Goal: Task Accomplishment & Management: Use online tool/utility

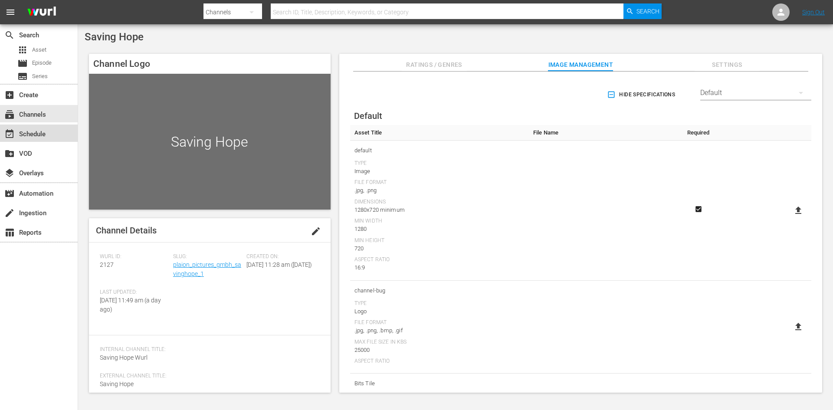
click at [48, 130] on div "event_available Schedule" at bounding box center [24, 133] width 49 height 8
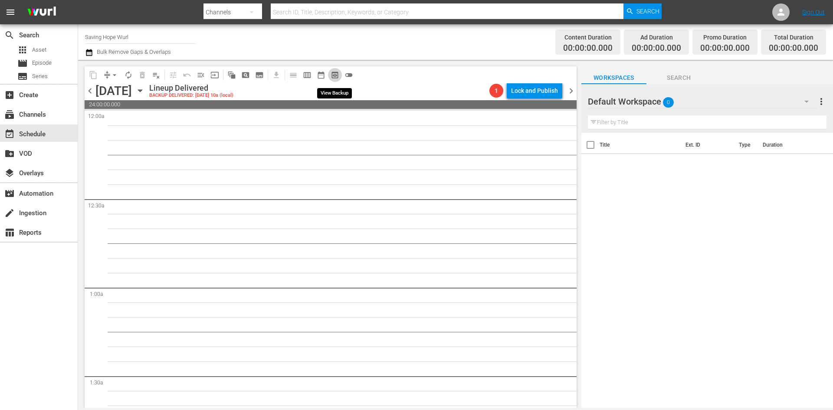
click at [336, 75] on span "preview_outlined" at bounding box center [335, 75] width 9 height 9
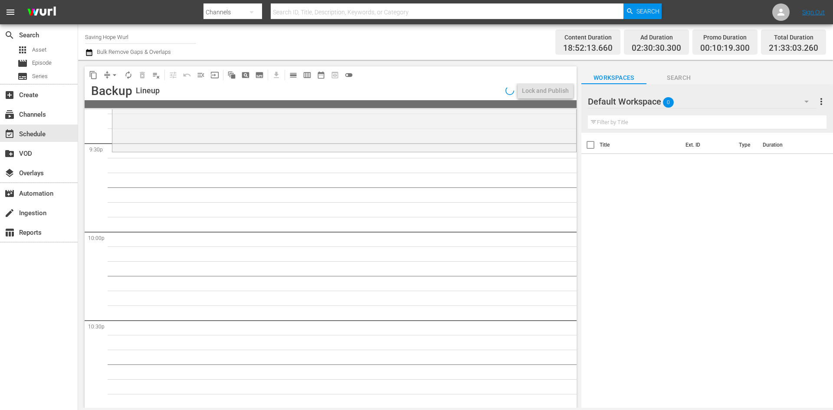
scroll to position [3776, 0]
click at [766, 102] on div "Default Workspace 0" at bounding box center [702, 101] width 229 height 24
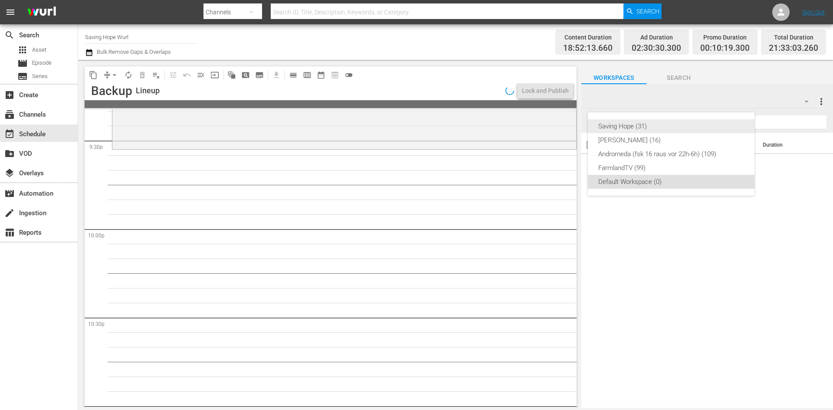
click at [638, 128] on div "Saving Hope (31)" at bounding box center [672, 126] width 146 height 14
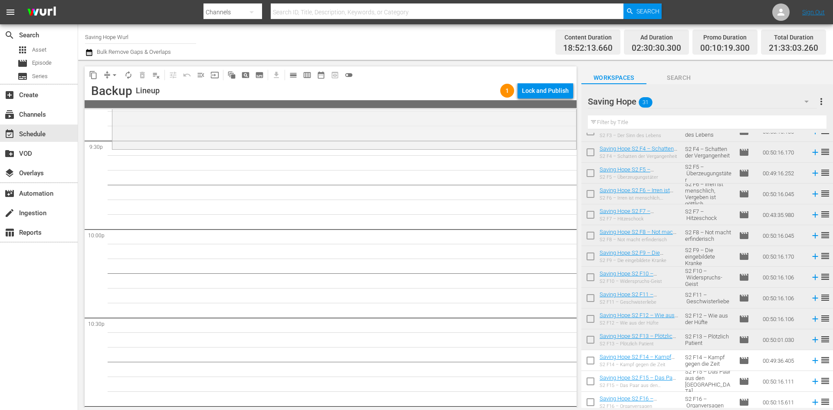
scroll to position [391, 0]
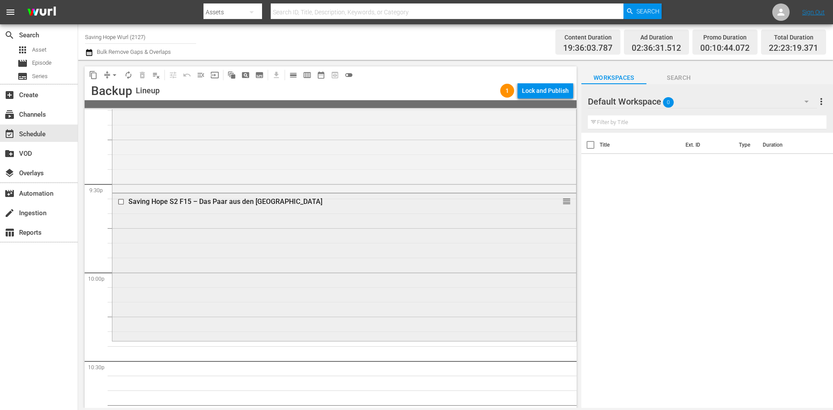
scroll to position [3822, 0]
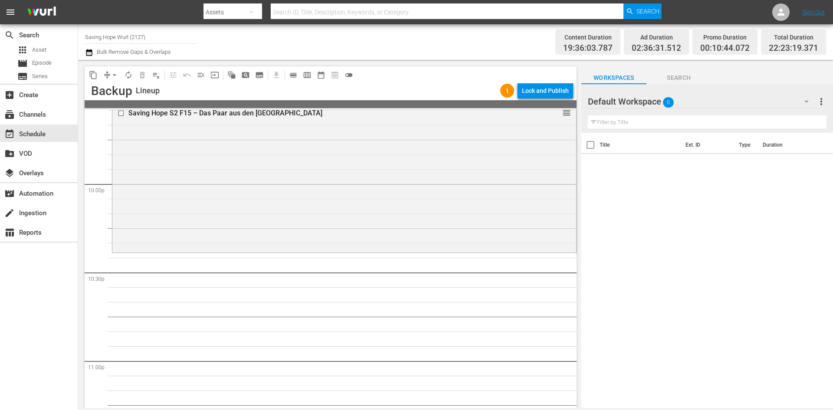
click at [642, 106] on div at bounding box center [619, 102] width 63 height 22
click at [707, 102] on div "Default Workspace 0" at bounding box center [702, 101] width 229 height 24
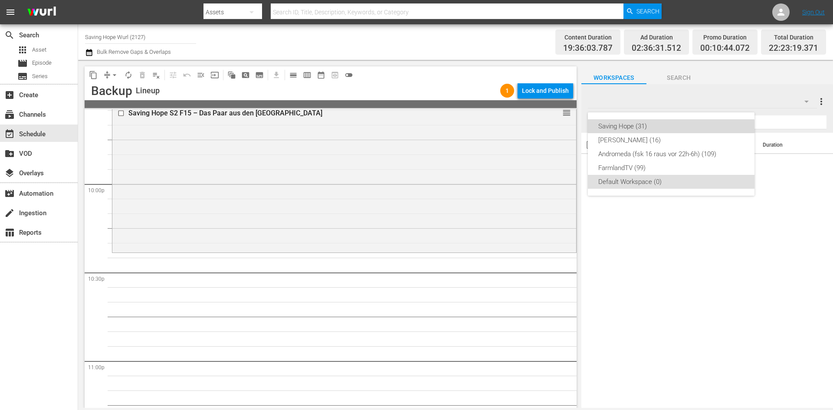
click at [653, 131] on div "Saving Hope (31)" at bounding box center [672, 126] width 146 height 14
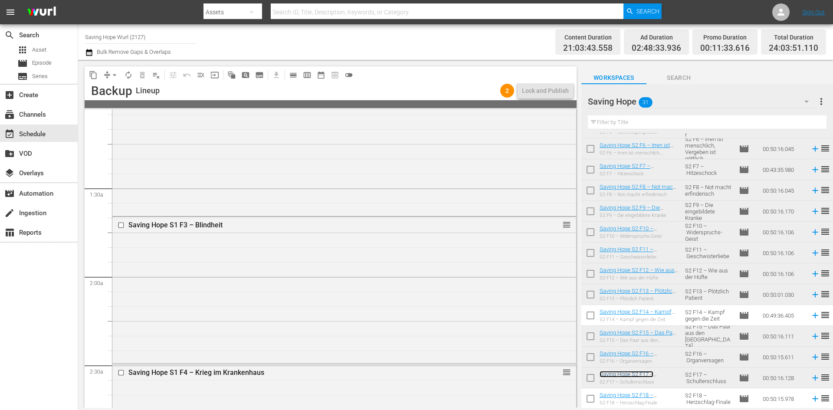
scroll to position [0, 0]
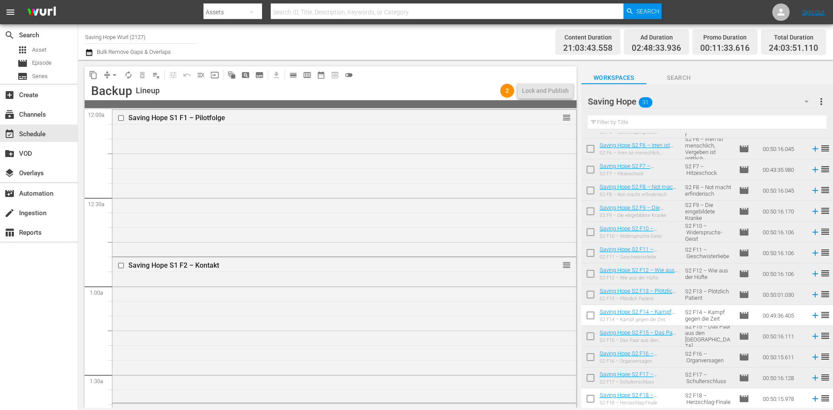
click at [447, 77] on div "content_copy compress arrow_drop_down autorenew_outlined delete_forever_outline…" at bounding box center [331, 74] width 492 height 17
click at [482, 91] on div "Lineup" at bounding box center [316, 91] width 361 height 10
click at [507, 89] on span "2" at bounding box center [507, 90] width 14 height 7
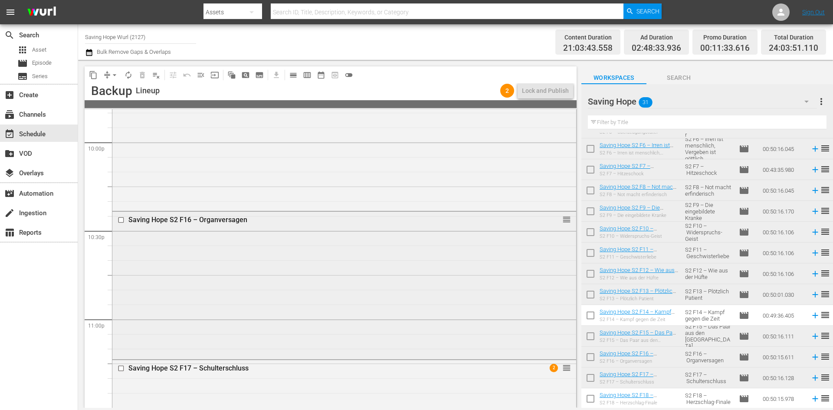
scroll to position [3963, 0]
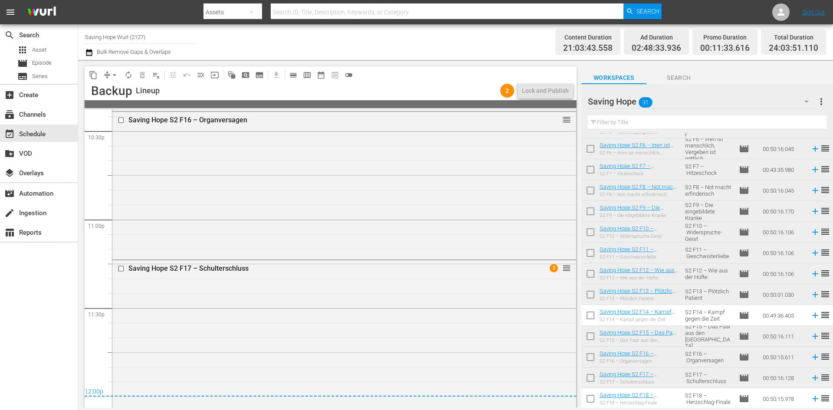
click at [486, 396] on div "12:00p" at bounding box center [331, 392] width 492 height 9
click at [498, 265] on div "Saving Hope S2 F17 – Schulterschluss" at bounding box center [328, 268] width 400 height 8
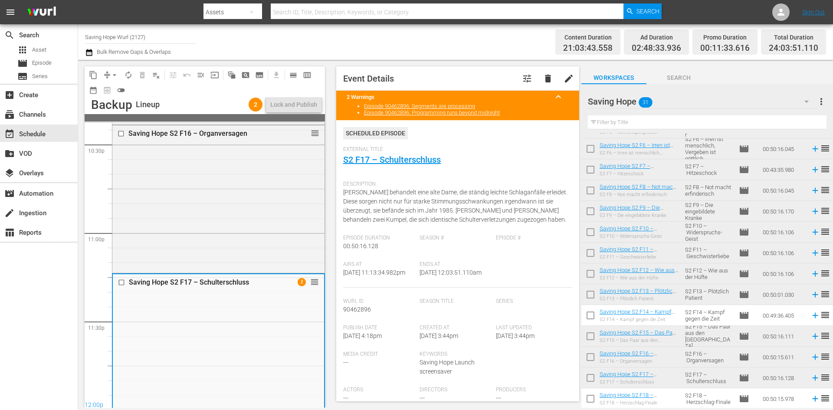
click at [497, 59] on div "Channel Title Saving Hope Wurl (2127) Bulk Remove Gaps & Overlaps Content Durat…" at bounding box center [455, 42] width 755 height 36
click at [217, 217] on div "Saving Hope S2 F16 – Organversagen reorder" at bounding box center [218, 198] width 212 height 146
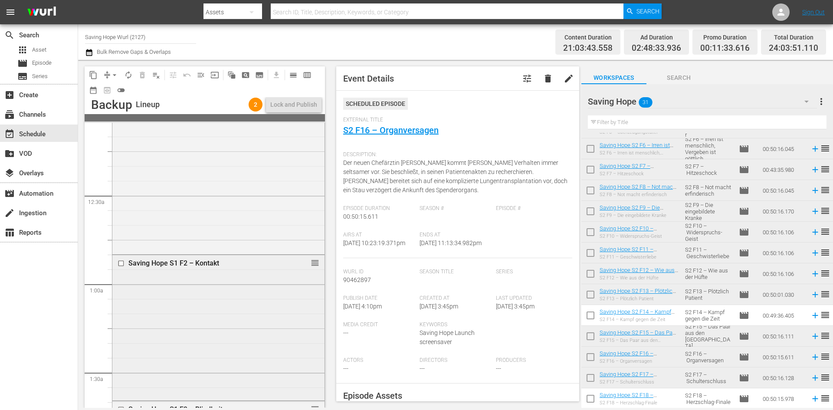
scroll to position [0, 0]
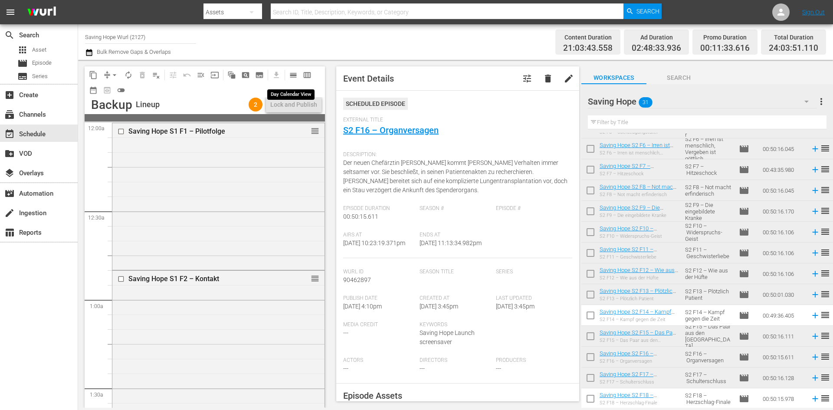
click at [292, 76] on span "calendar_view_day_outlined" at bounding box center [293, 75] width 9 height 9
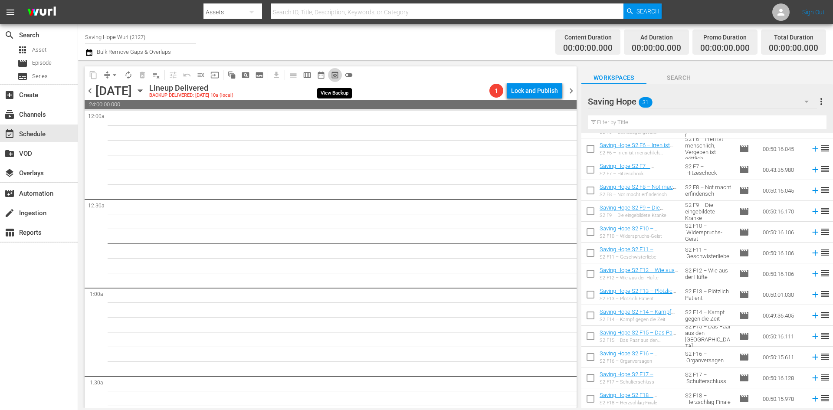
click at [334, 76] on span "preview_outlined" at bounding box center [335, 75] width 9 height 9
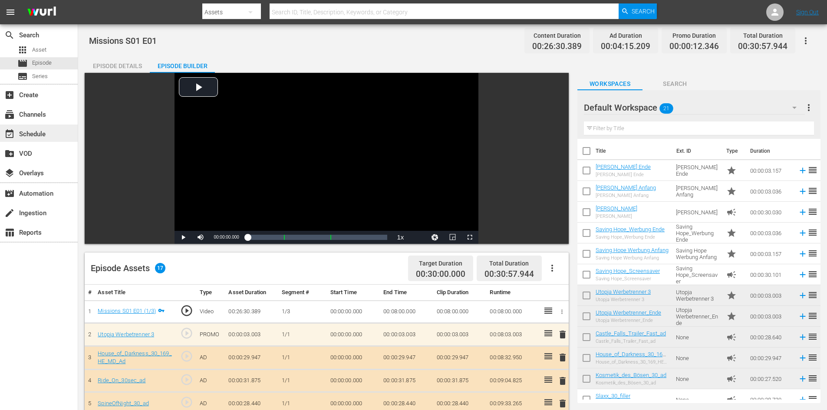
click at [52, 139] on div "event_available Schedule" at bounding box center [39, 133] width 78 height 17
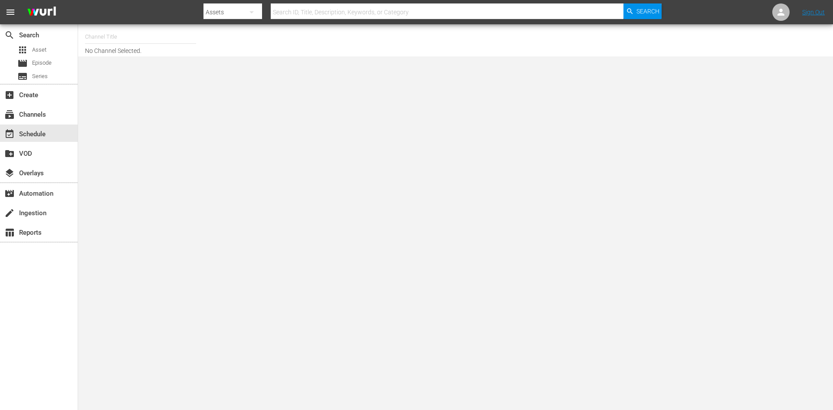
click at [139, 36] on input "text" at bounding box center [140, 36] width 111 height 21
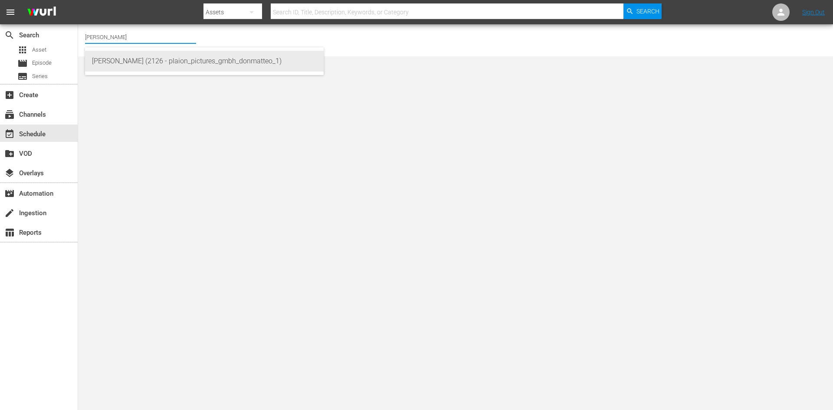
click at [129, 67] on div "Don Matteo (2126 - plaion_pictures_gmbh_donmatteo_1)" at bounding box center [204, 61] width 225 height 21
type input "Don Matteo (2126 - plaion_pictures_gmbh_donmatteo_1)"
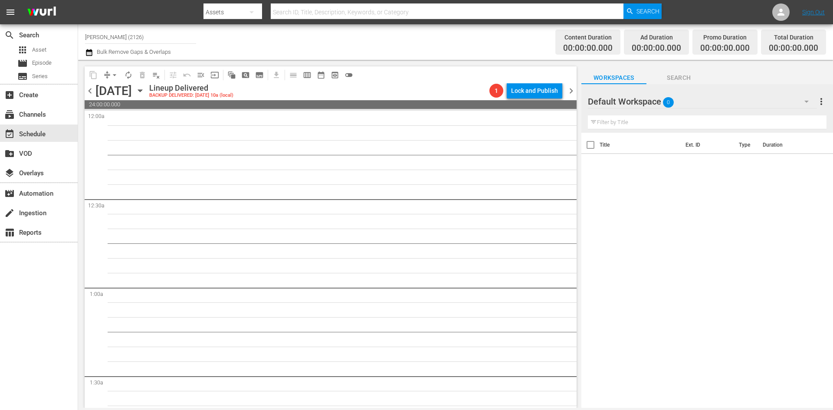
scroll to position [217, 0]
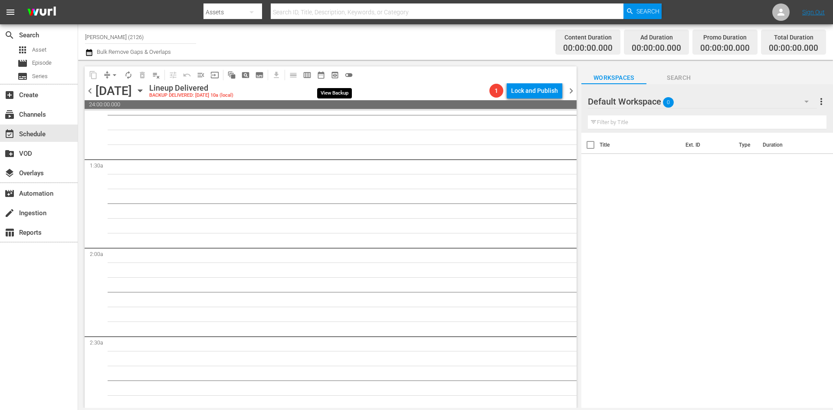
click at [339, 76] on span "preview_outlined" at bounding box center [335, 75] width 9 height 9
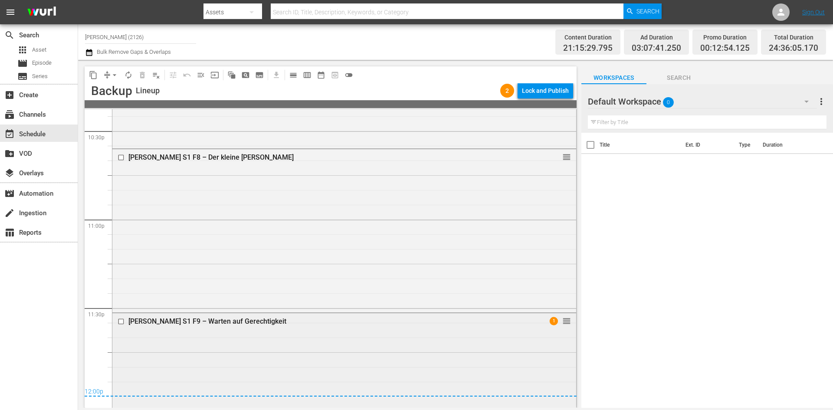
scroll to position [4059, 0]
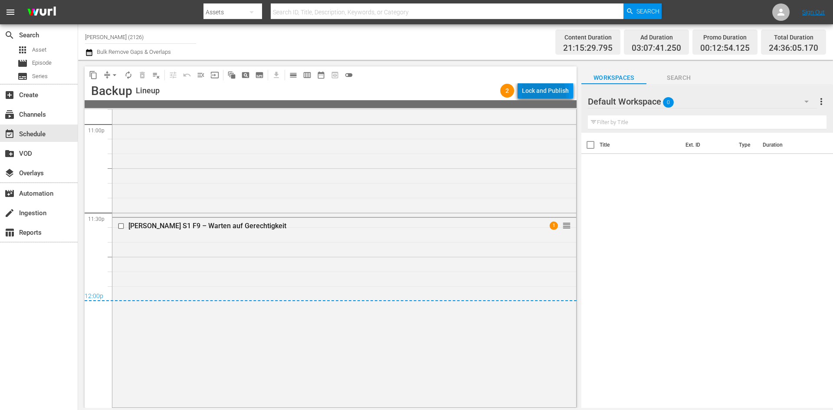
click at [533, 96] on div "Lock and Publish" at bounding box center [545, 91] width 47 height 16
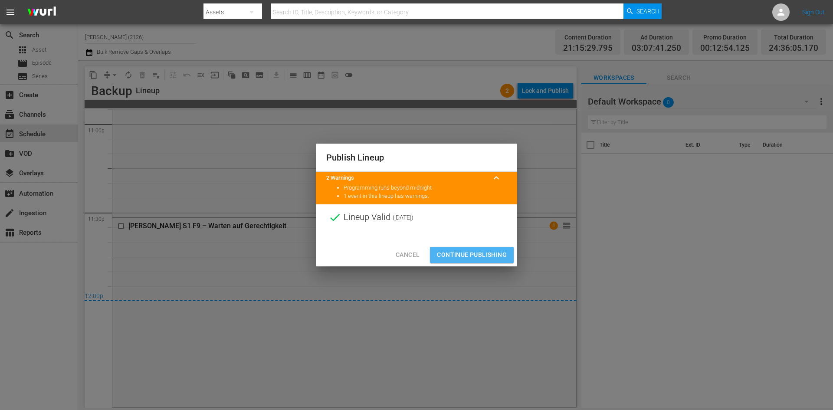
click at [491, 255] on span "Continue Publishing" at bounding box center [472, 255] width 70 height 11
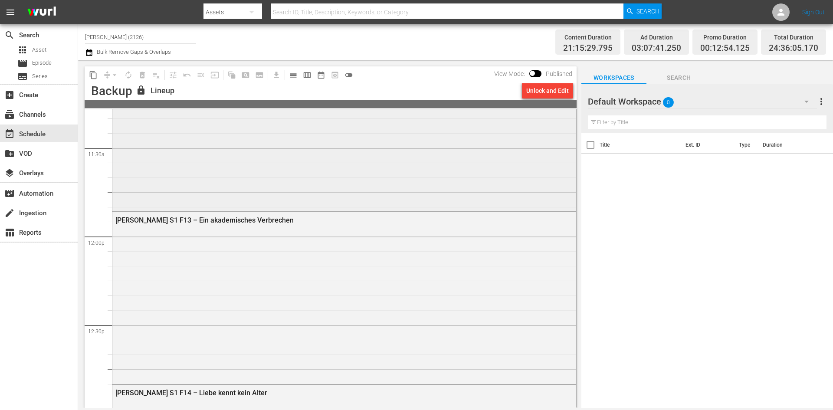
scroll to position [1845, 0]
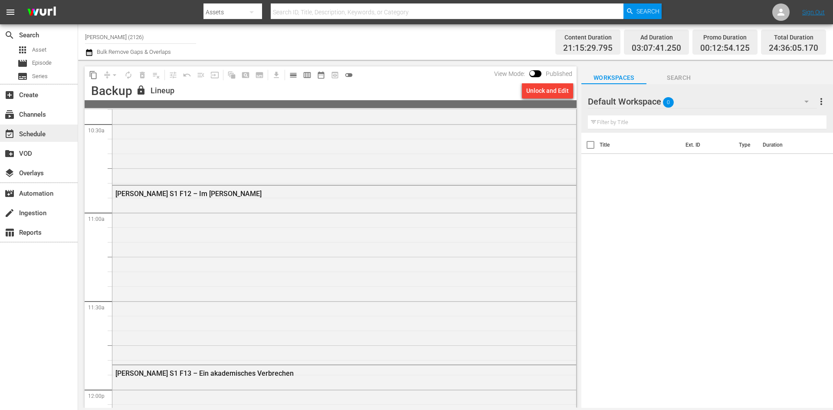
click at [51, 130] on div "event_available Schedule" at bounding box center [39, 133] width 78 height 17
click at [48, 118] on div "subscriptions Channels" at bounding box center [39, 113] width 78 height 17
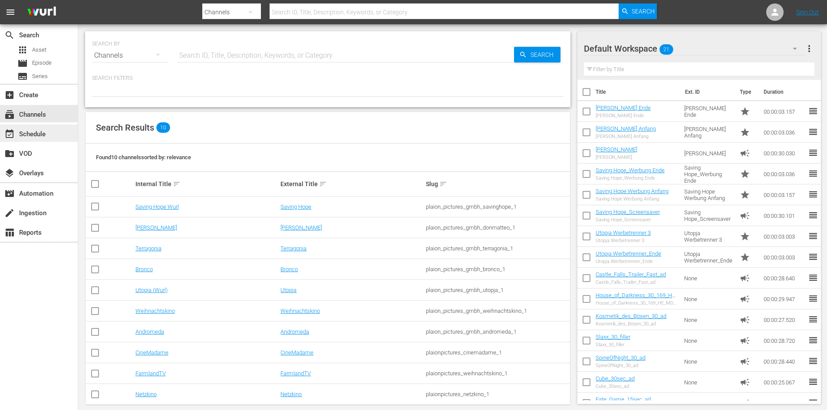
click at [54, 131] on div "event_available Schedule" at bounding box center [39, 133] width 78 height 17
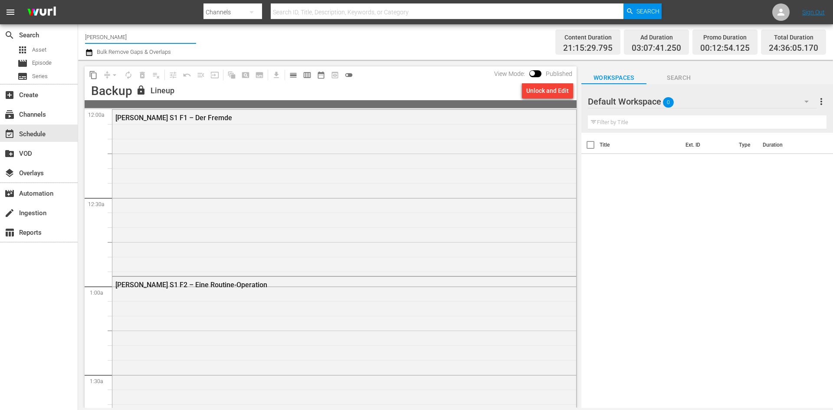
click at [117, 39] on input "Don Matteo" at bounding box center [140, 36] width 111 height 21
click at [47, 110] on div "subscriptions Channels" at bounding box center [24, 113] width 49 height 8
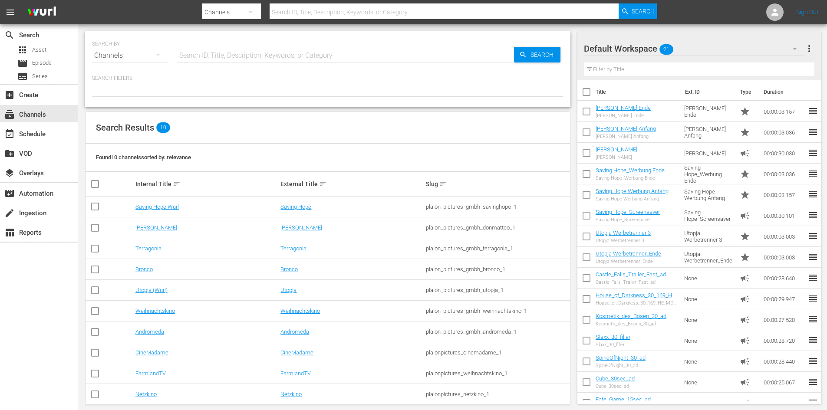
click at [211, 58] on input "text" at bounding box center [345, 55] width 337 height 21
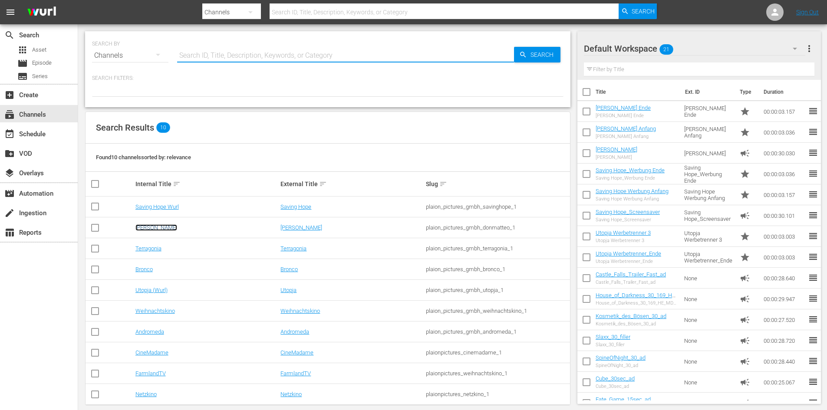
click at [162, 230] on link "Don Matteo" at bounding box center [156, 227] width 42 height 7
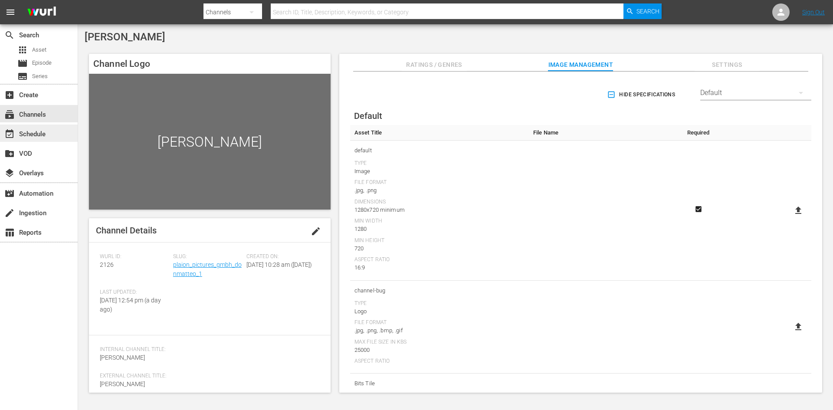
click at [44, 133] on div "event_available Schedule" at bounding box center [24, 133] width 49 height 8
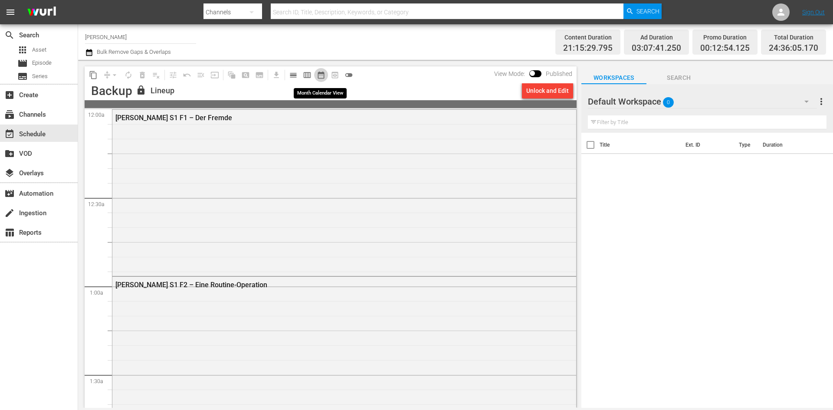
click at [319, 78] on span "date_range_outlined" at bounding box center [321, 75] width 9 height 9
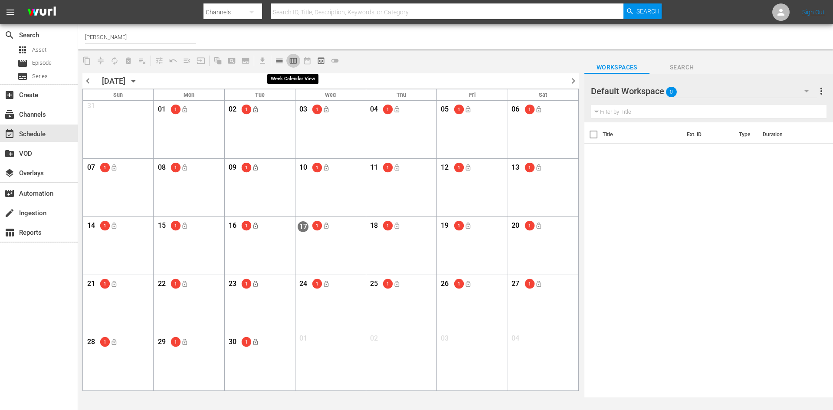
click at [294, 66] on button "calendar_view_week_outlined" at bounding box center [293, 61] width 14 height 14
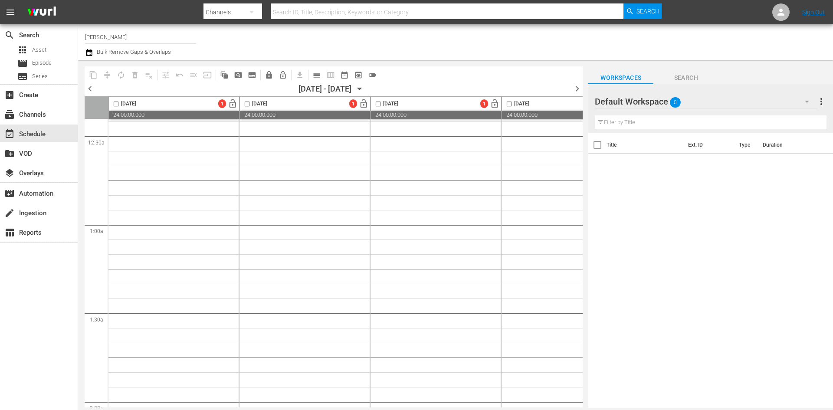
scroll to position [43, 0]
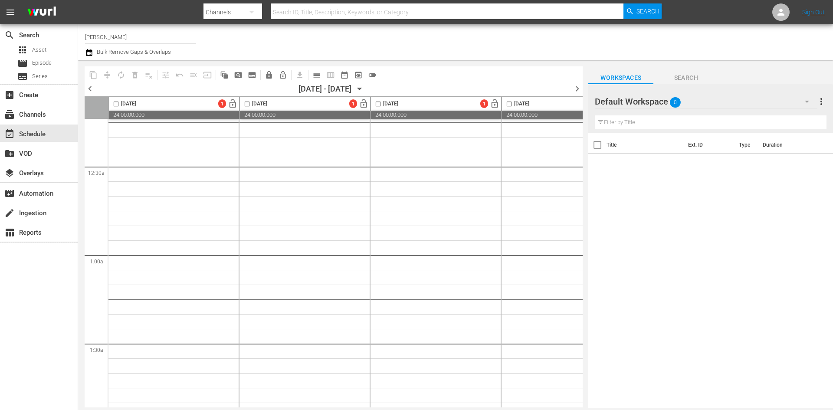
click at [631, 101] on div at bounding box center [626, 102] width 63 height 22
click at [658, 102] on div at bounding box center [626, 102] width 63 height 22
click at [693, 103] on div "Default Workspace 0" at bounding box center [706, 101] width 222 height 24
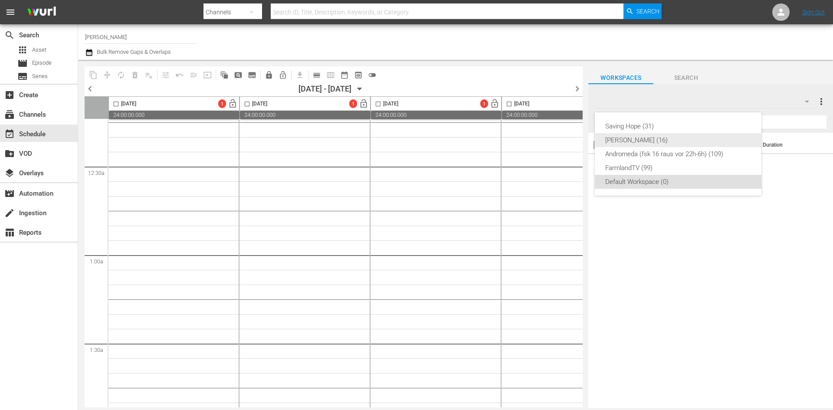
click at [669, 143] on div "[PERSON_NAME] (16)" at bounding box center [679, 140] width 146 height 14
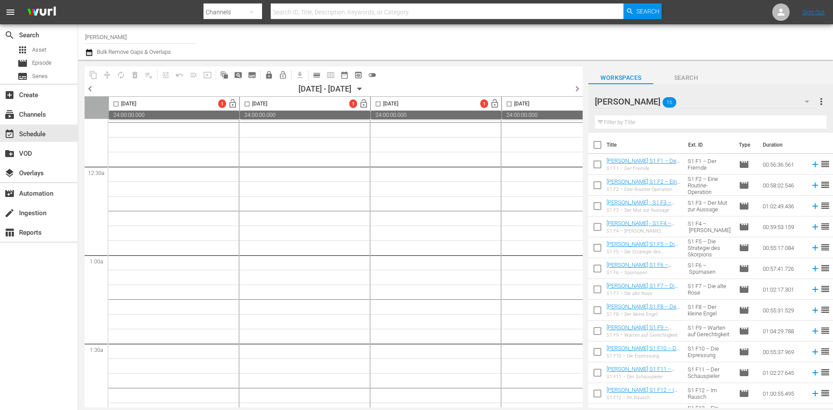
click at [598, 143] on input "checkbox" at bounding box center [598, 147] width 18 height 18
checkbox input "true"
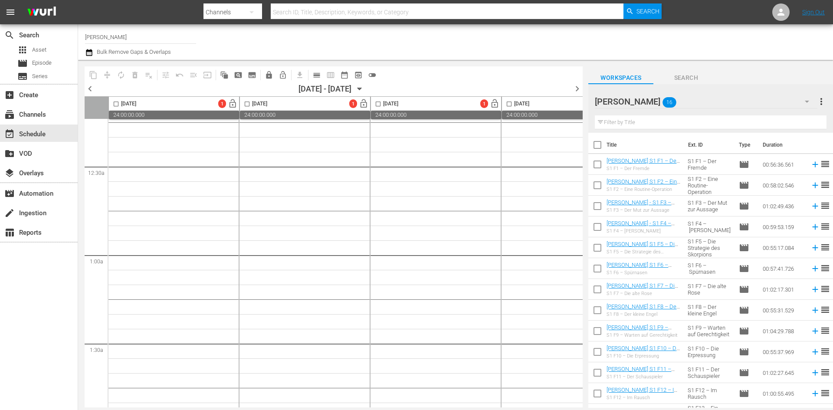
checkbox input "true"
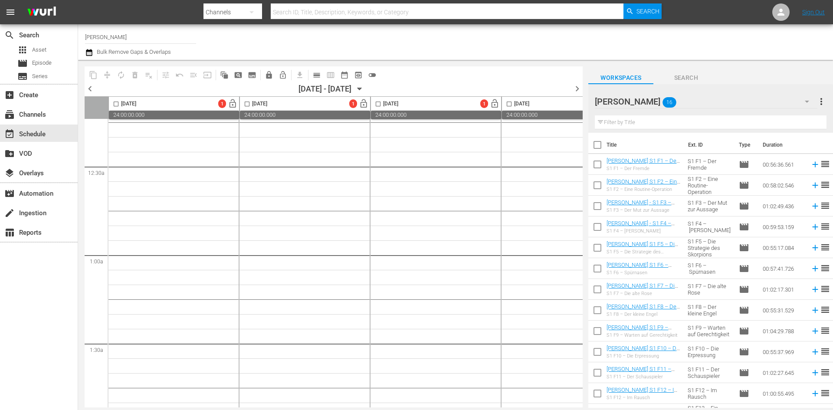
checkbox input "true"
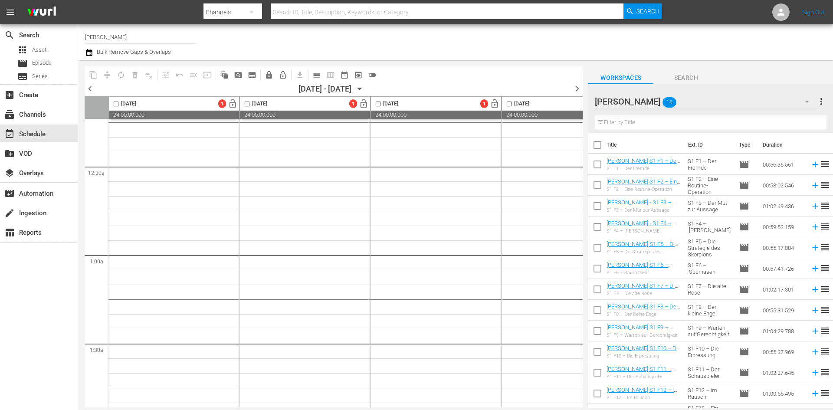
checkbox input "true"
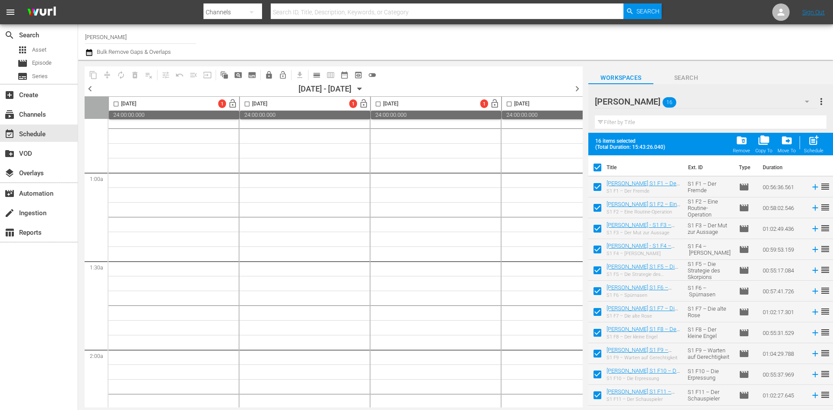
scroll to position [130, 0]
click at [577, 90] on span "chevron_right" at bounding box center [577, 88] width 11 height 11
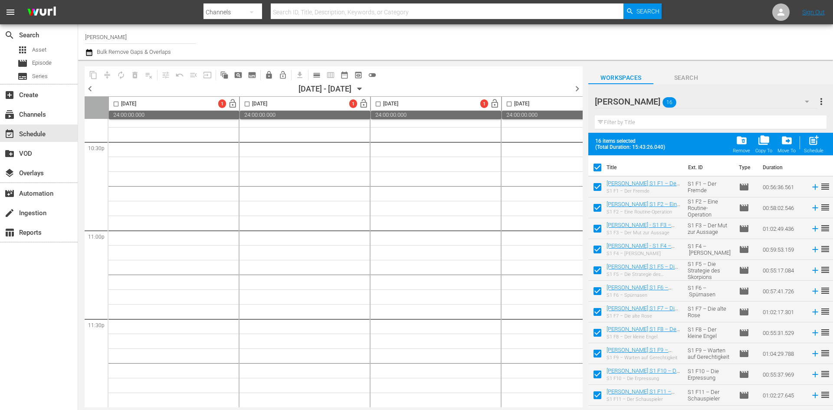
scroll to position [130, 0]
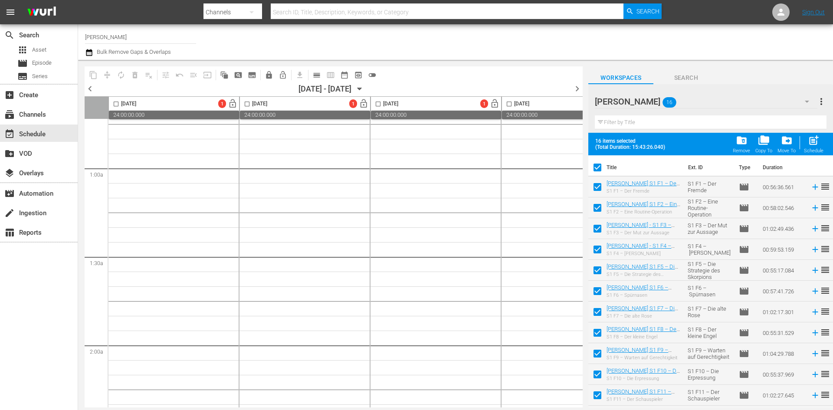
click at [305, 89] on div "09/24/2025 - 09/30/2025" at bounding box center [325, 88] width 53 height 9
click at [365, 90] on icon "button" at bounding box center [360, 89] width 10 height 10
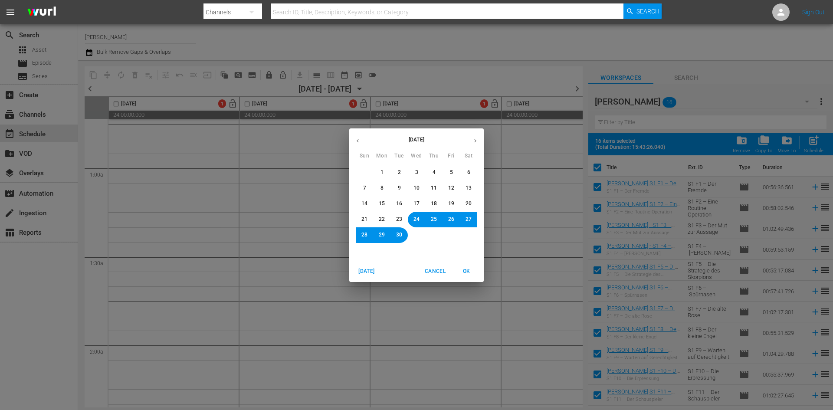
click at [450, 205] on span "19" at bounding box center [451, 203] width 6 height 7
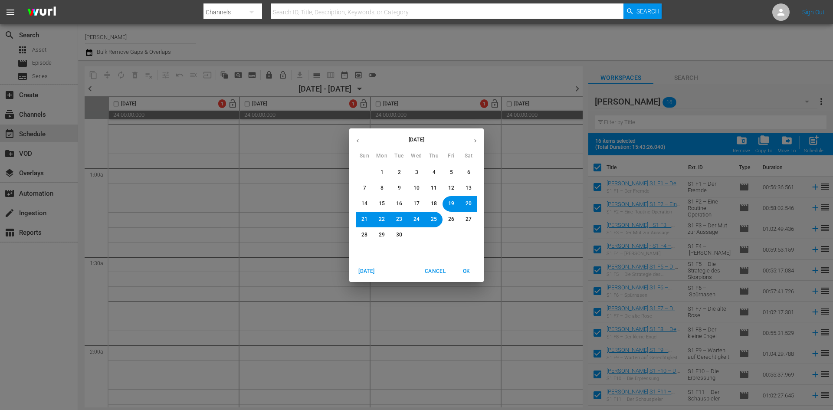
click at [465, 272] on span "OK" at bounding box center [466, 271] width 21 height 9
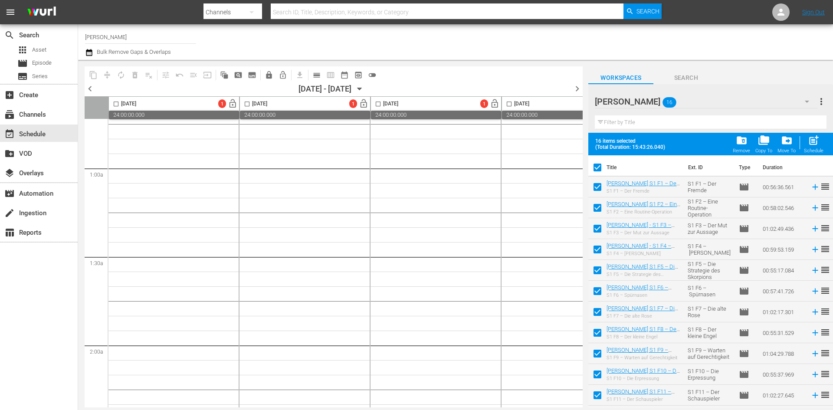
click at [113, 103] on input "checkbox" at bounding box center [116, 106] width 10 height 10
checkbox input "true"
click at [810, 143] on span "post_add" at bounding box center [814, 141] width 12 height 12
checkbox input "false"
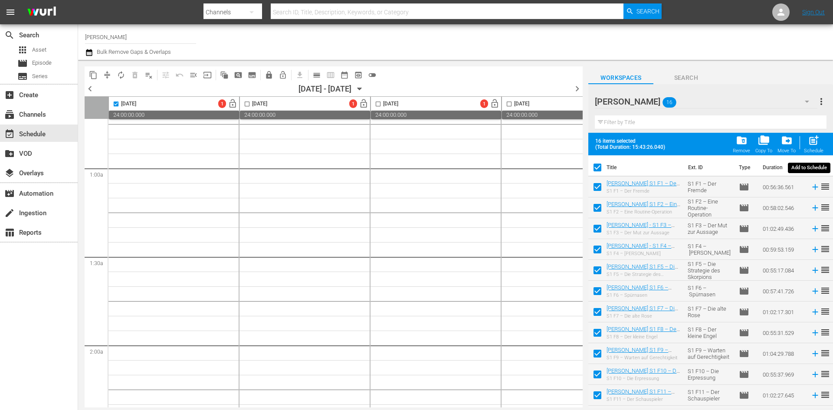
checkbox input "false"
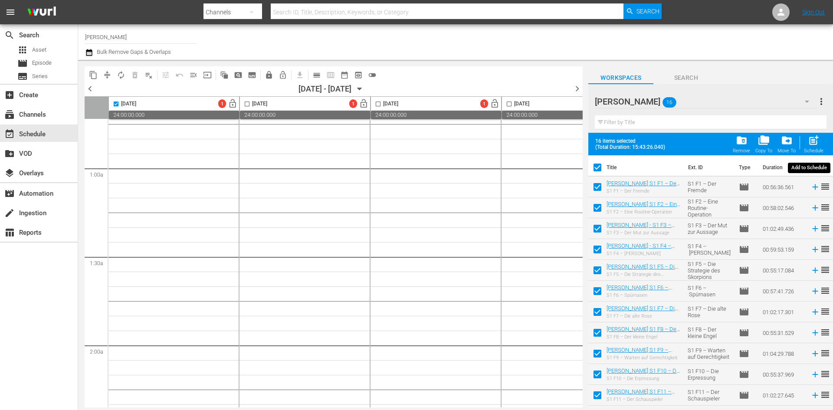
checkbox input "false"
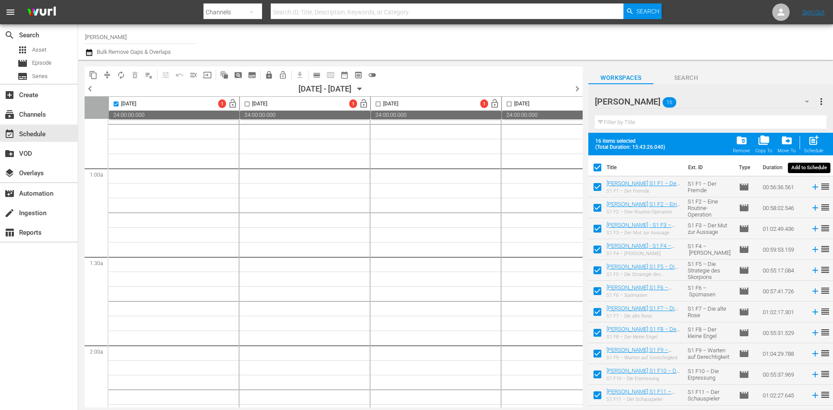
checkbox input "false"
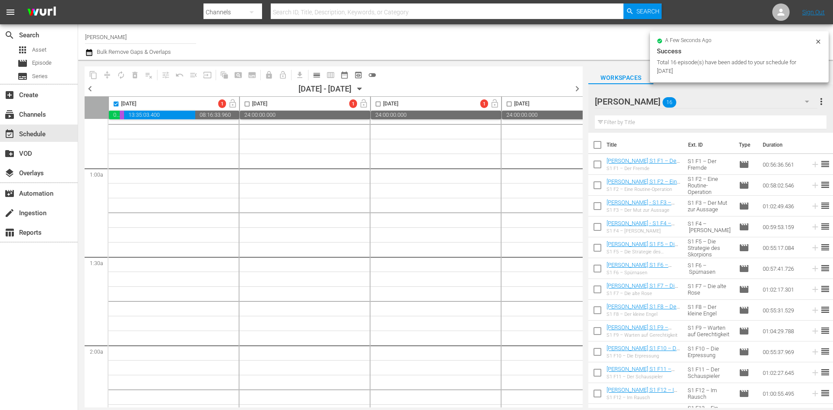
checkbox input "false"
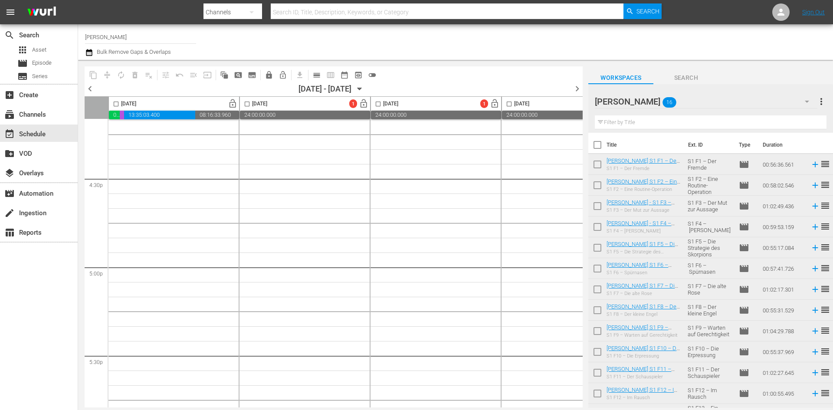
scroll to position [2691, 0]
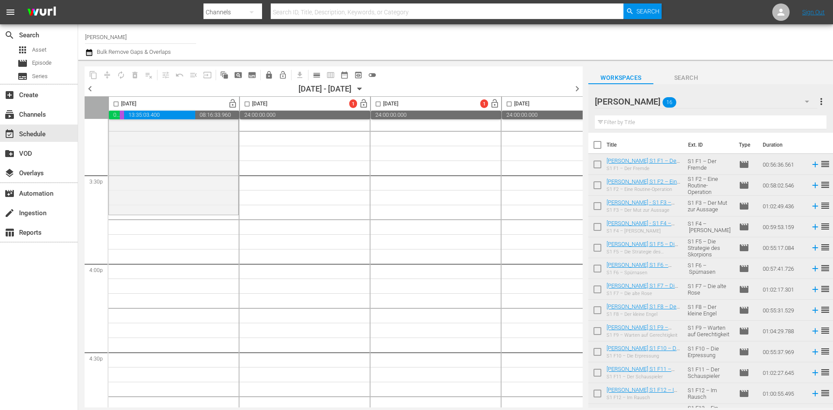
click at [599, 148] on input "checkbox" at bounding box center [598, 147] width 18 height 18
checkbox input "true"
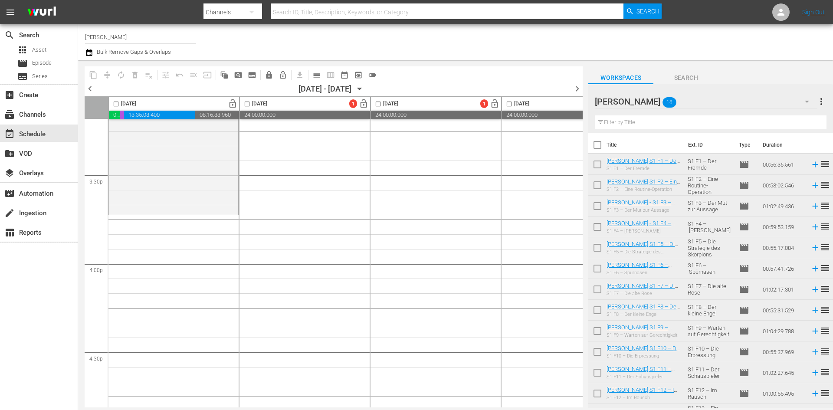
checkbox input "true"
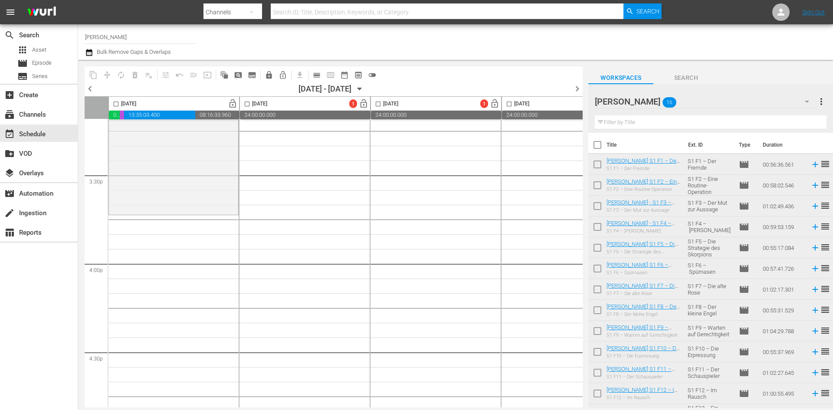
checkbox input "true"
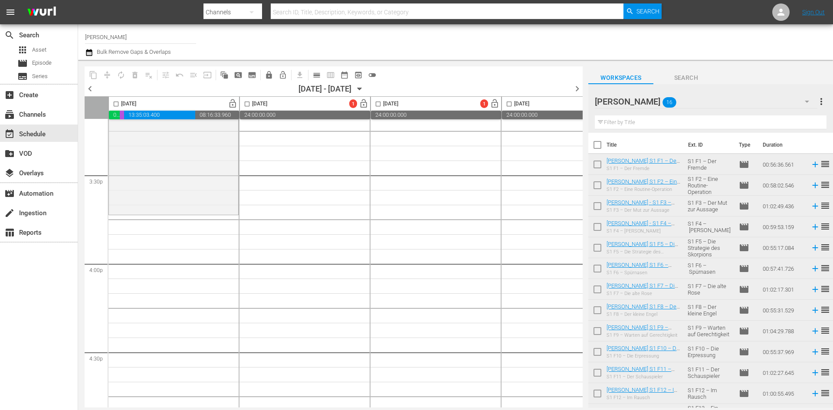
checkbox input "true"
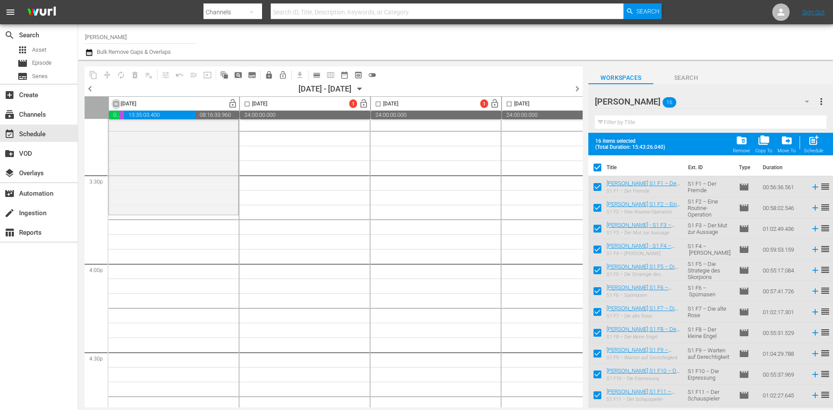
click at [117, 105] on input "checkbox" at bounding box center [116, 106] width 10 height 10
checkbox input "true"
click at [808, 139] on span "post_add" at bounding box center [814, 141] width 12 height 12
checkbox input "false"
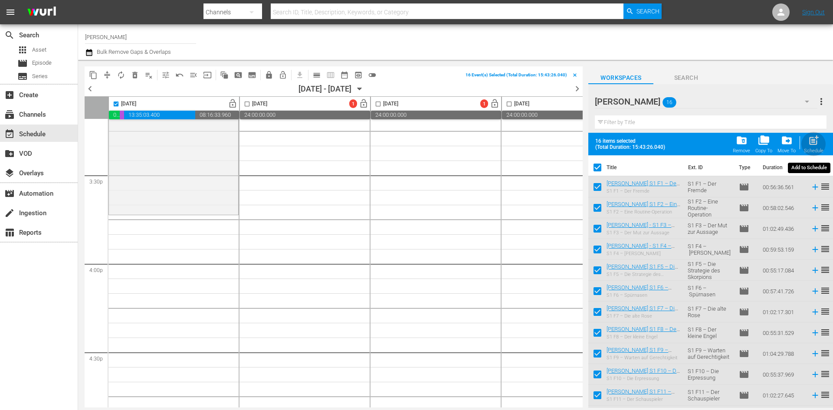
checkbox input "false"
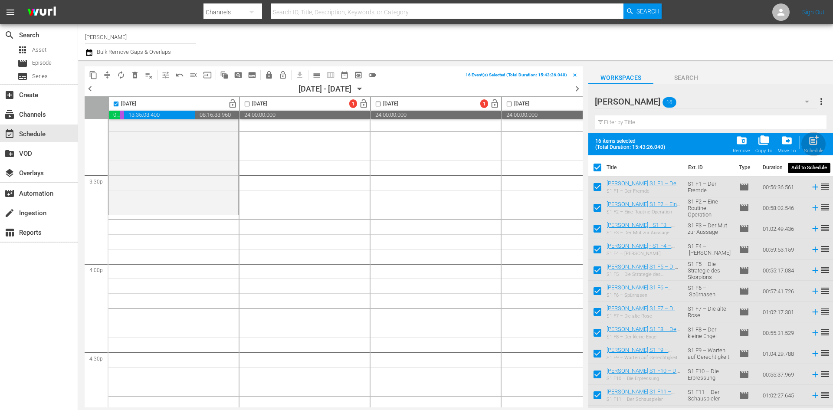
checkbox input "false"
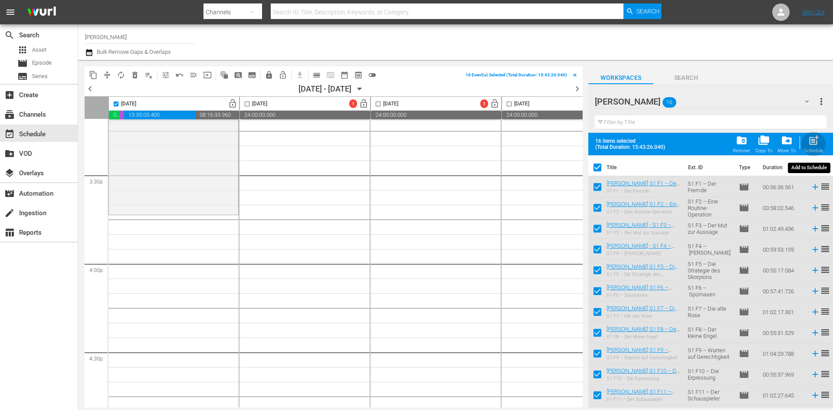
checkbox input "false"
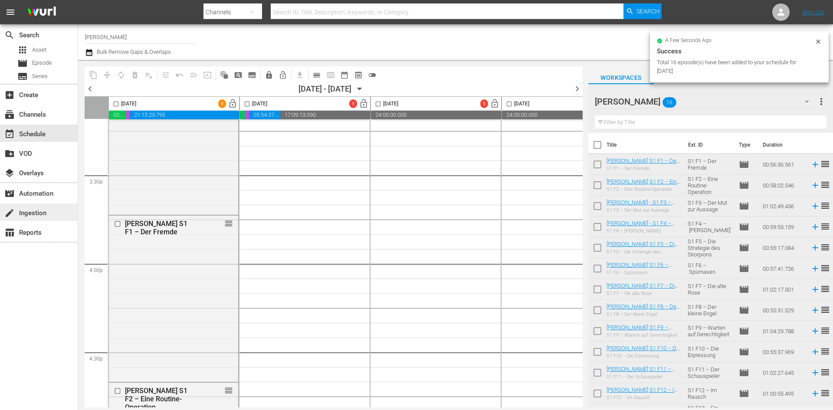
checkbox input "false"
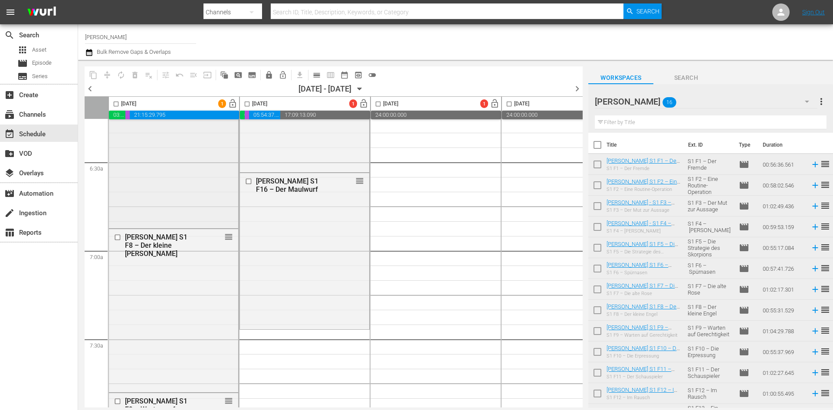
scroll to position [1190, 0]
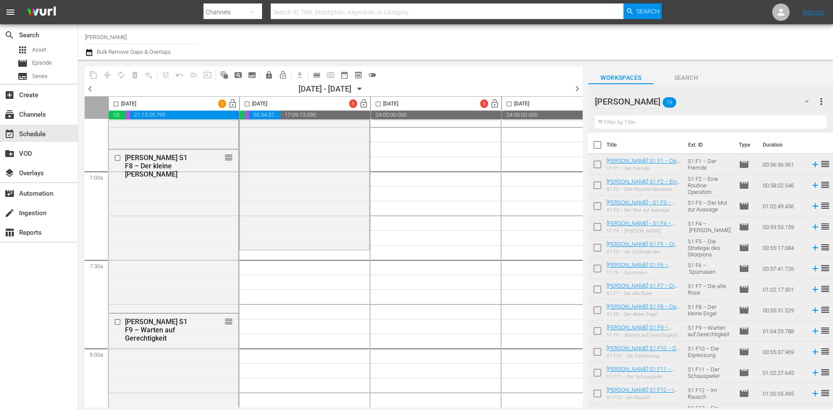
click at [599, 146] on input "checkbox" at bounding box center [598, 147] width 18 height 18
checkbox input "true"
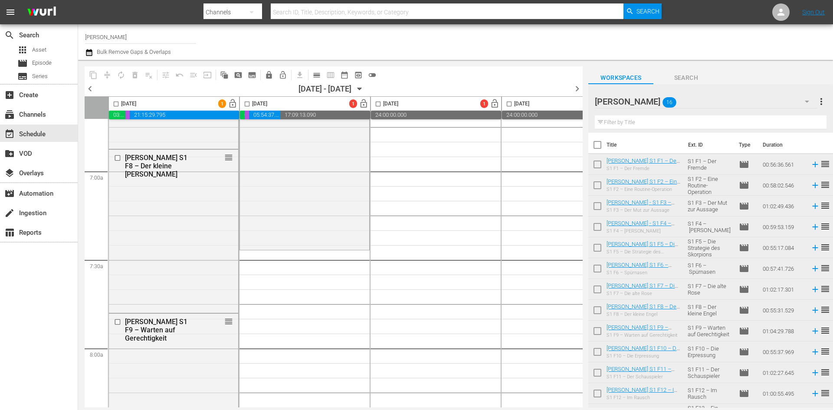
checkbox input "true"
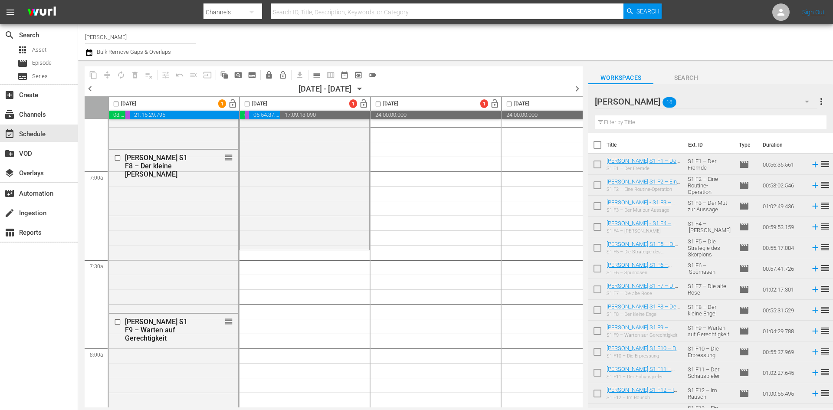
checkbox input "true"
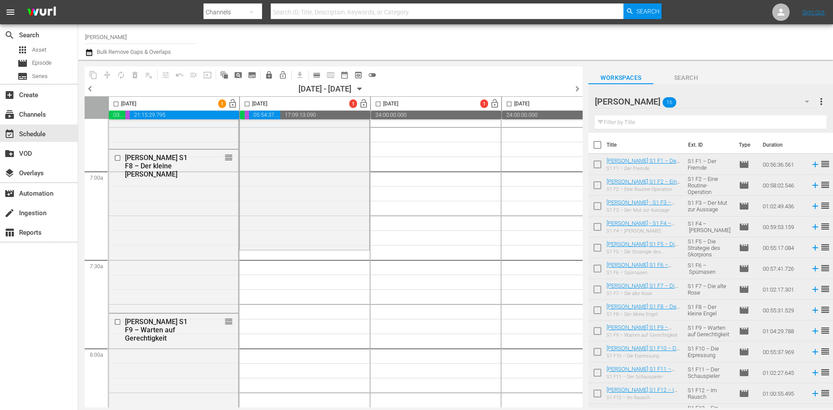
checkbox input "true"
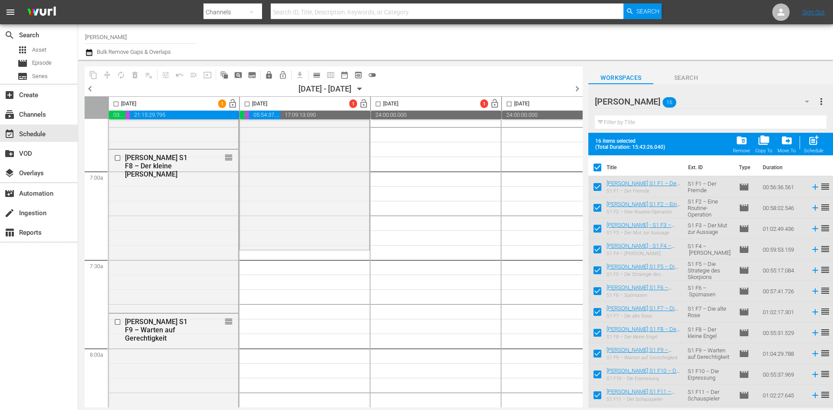
click at [247, 104] on input "checkbox" at bounding box center [247, 106] width 10 height 10
checkbox input "true"
click at [820, 148] on div "post_add Schedule" at bounding box center [814, 144] width 20 height 19
checkbox input "false"
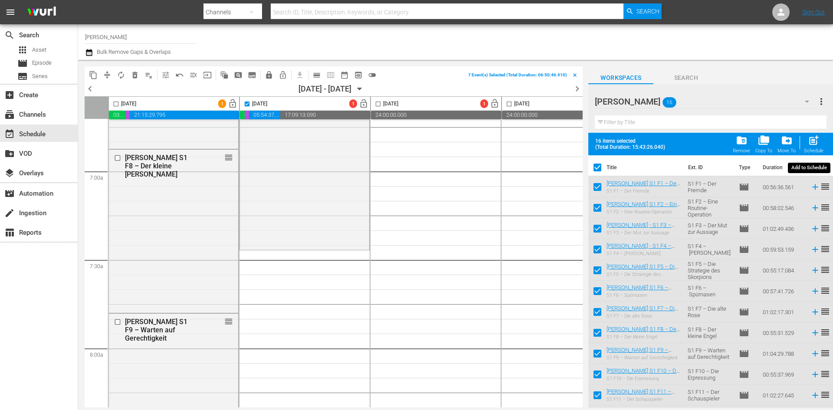
checkbox input "false"
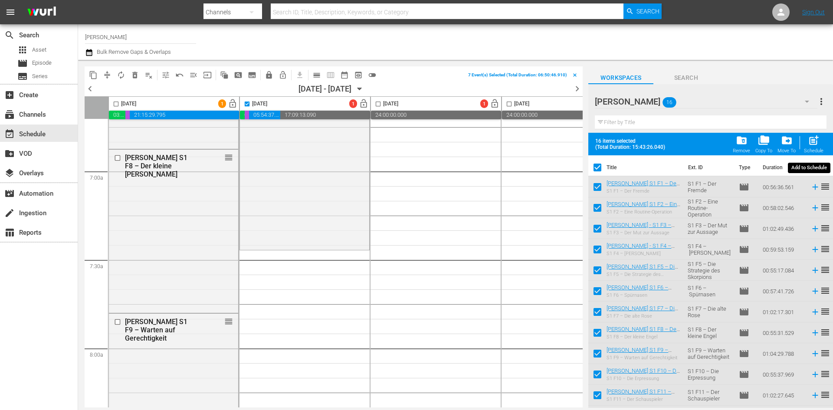
checkbox input "false"
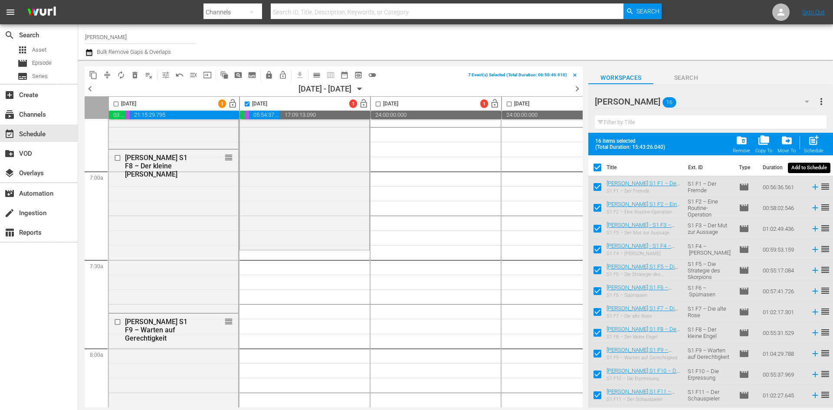
checkbox input "false"
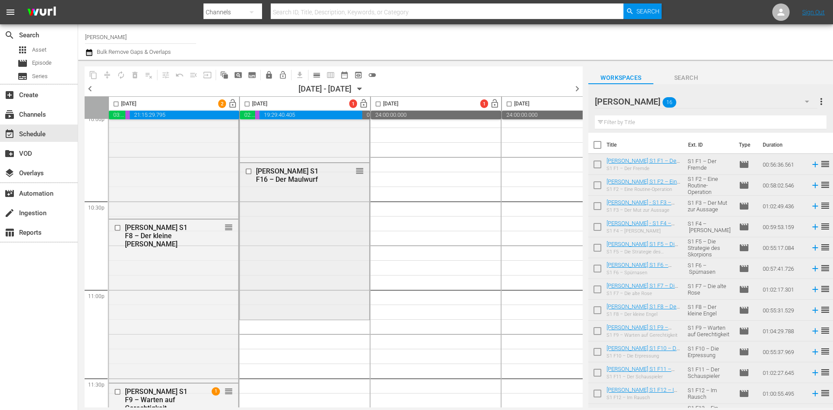
scroll to position [3968, 0]
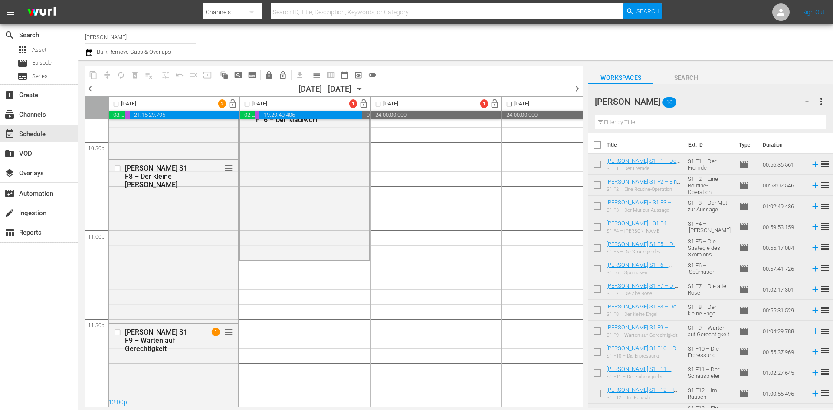
click at [245, 104] on input "checkbox" at bounding box center [247, 106] width 10 height 10
click at [246, 105] on input "checkbox" at bounding box center [247, 106] width 10 height 10
checkbox input "false"
click at [597, 146] on input "checkbox" at bounding box center [598, 147] width 18 height 18
checkbox input "true"
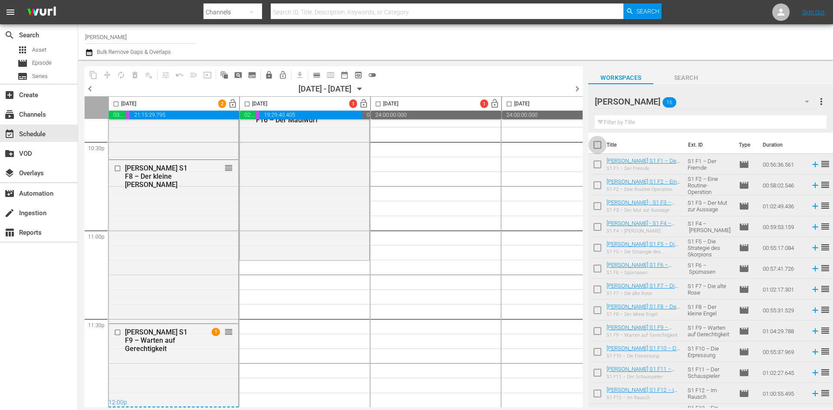
checkbox input "true"
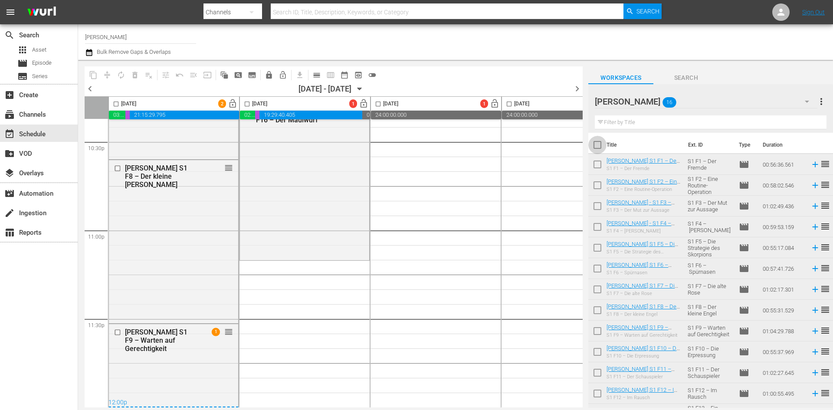
checkbox input "true"
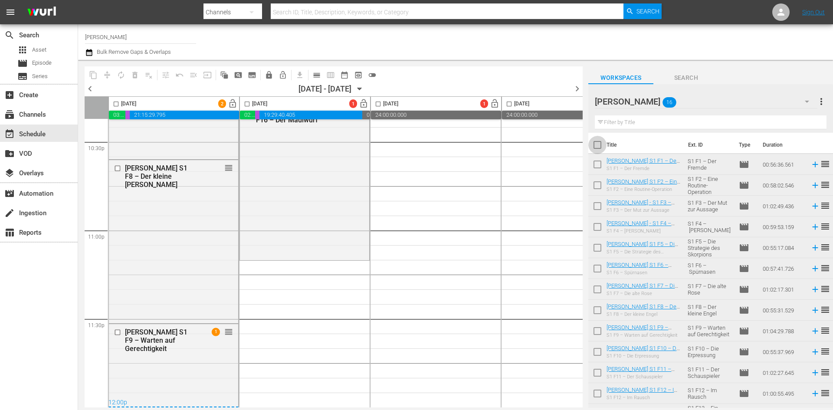
checkbox input "true"
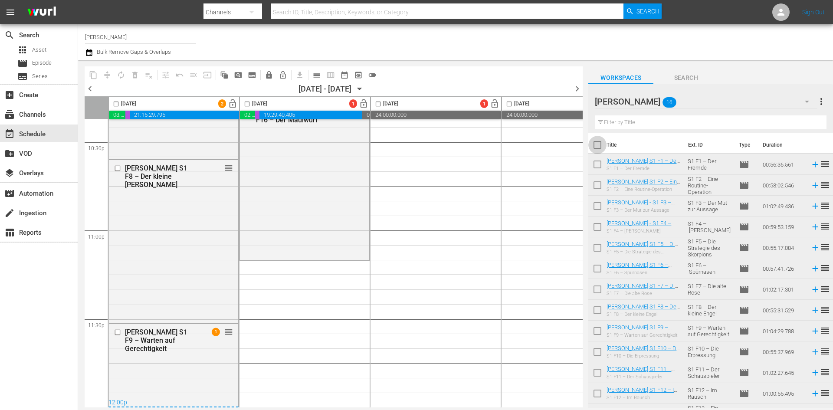
checkbox input "true"
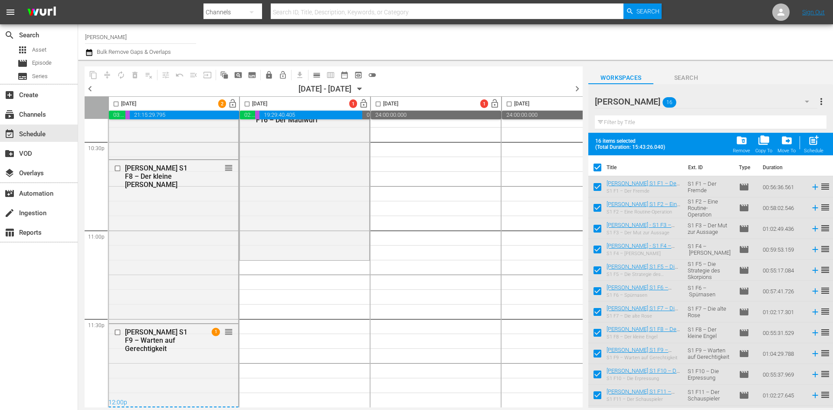
click at [248, 104] on input "checkbox" at bounding box center [247, 106] width 10 height 10
checkbox input "true"
drag, startPoint x: 812, startPoint y: 142, endPoint x: 675, endPoint y: 193, distance: 145.9
click at [812, 142] on span "post_add" at bounding box center [814, 141] width 12 height 12
checkbox input "false"
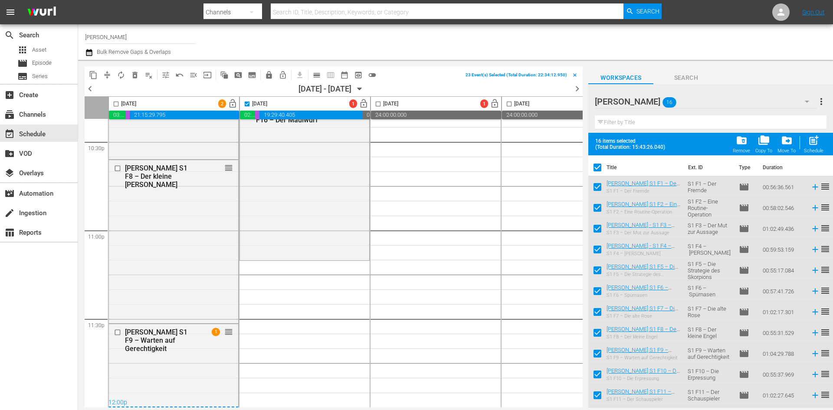
checkbox input "false"
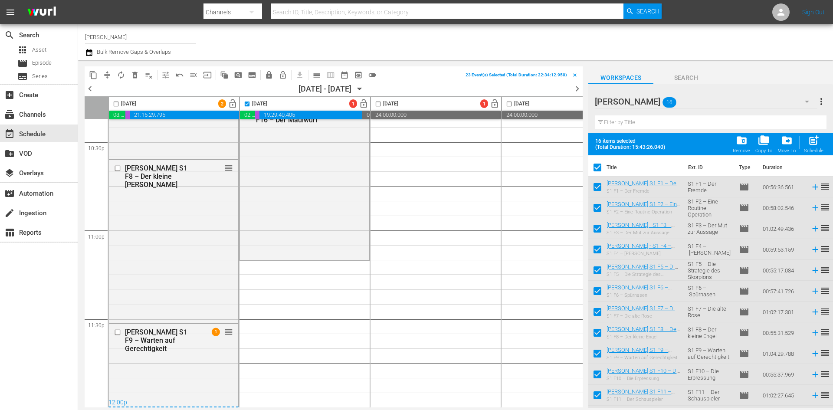
checkbox input "false"
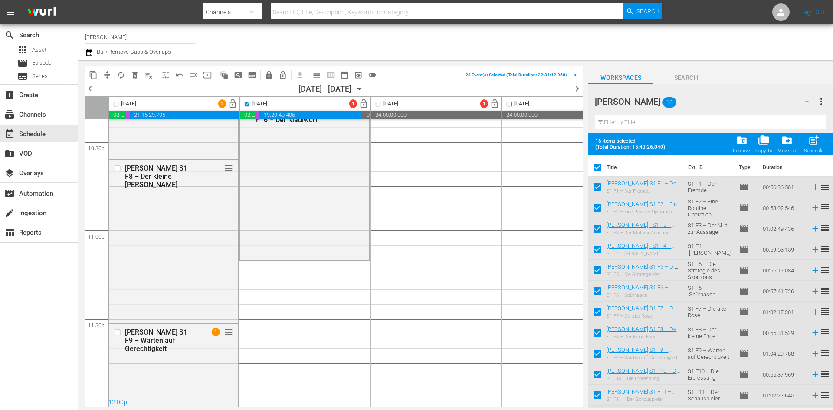
checkbox input "false"
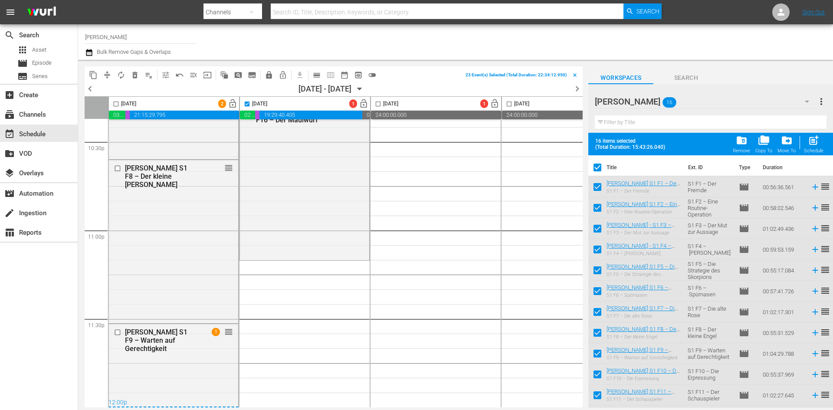
checkbox input "false"
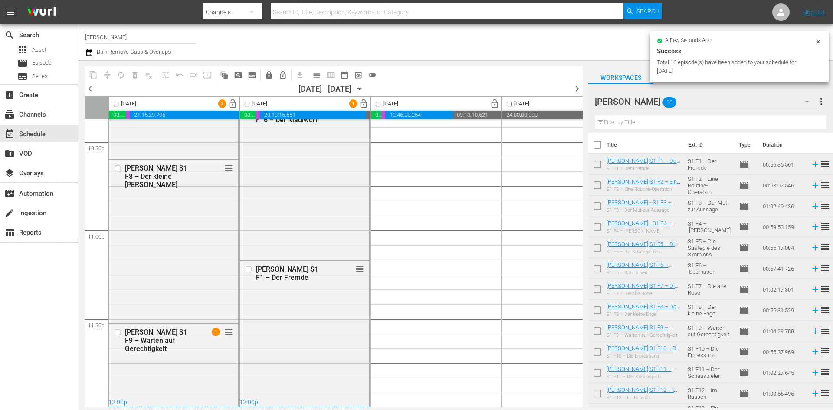
checkbox input "false"
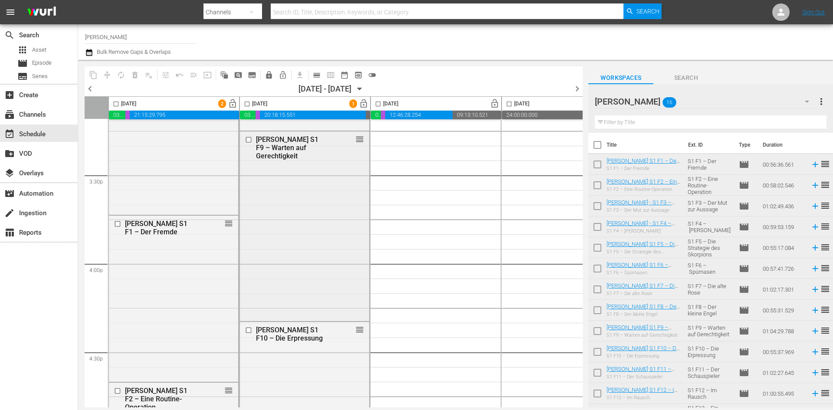
scroll to position [2561, 0]
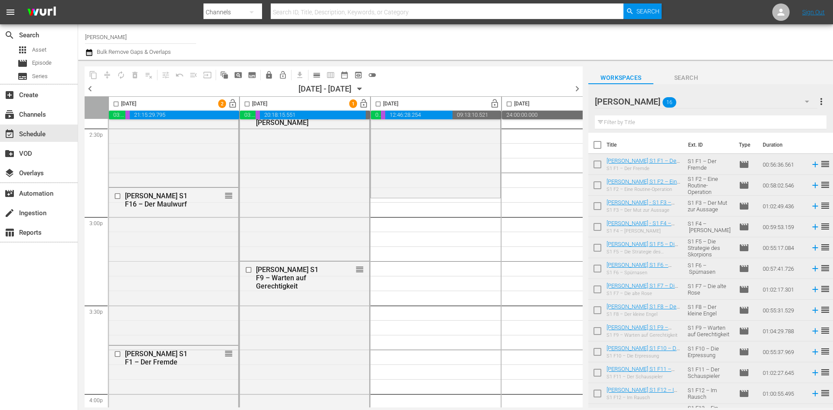
click at [379, 104] on input "checkbox" at bounding box center [378, 106] width 10 height 10
checkbox input "true"
click at [596, 146] on input "checkbox" at bounding box center [598, 147] width 18 height 18
checkbox input "true"
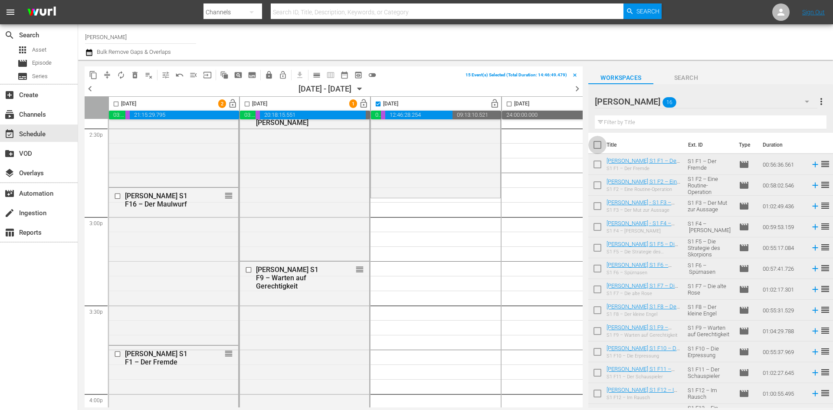
checkbox input "true"
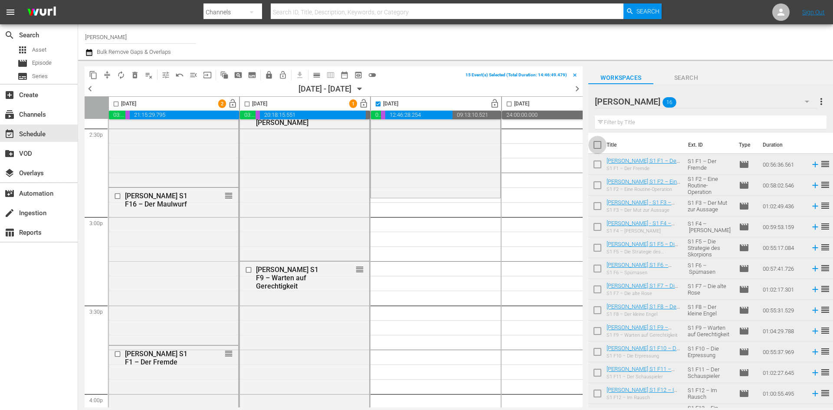
checkbox input "true"
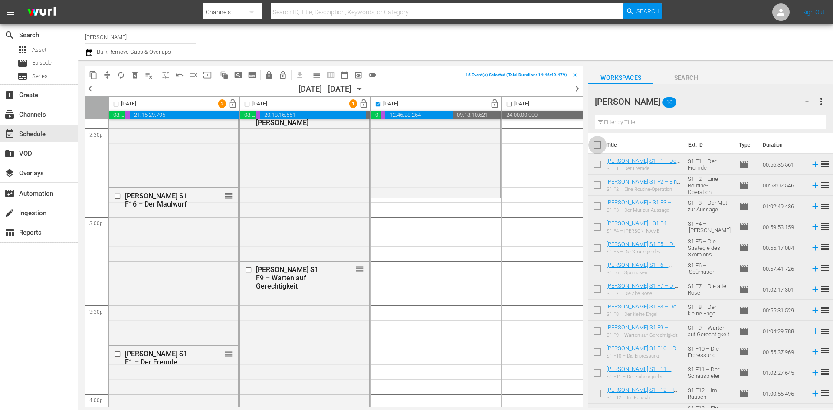
checkbox input "true"
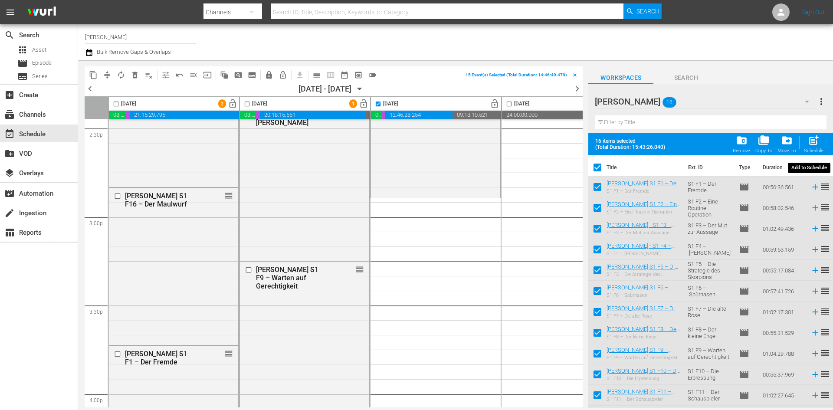
click at [814, 143] on span "post_add" at bounding box center [814, 141] width 12 height 12
checkbox input "false"
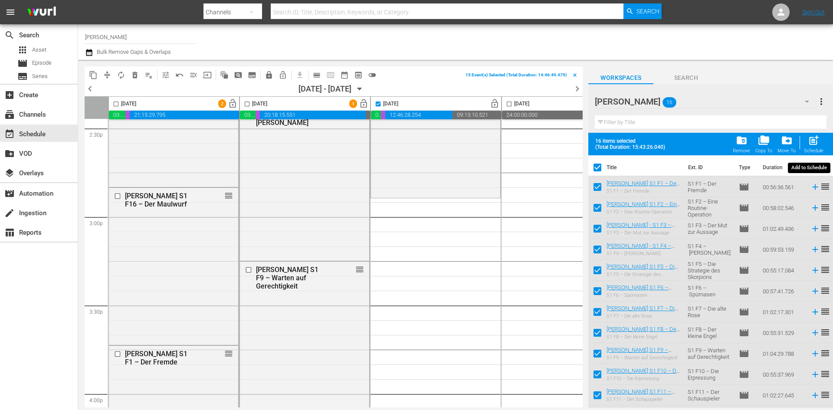
checkbox input "false"
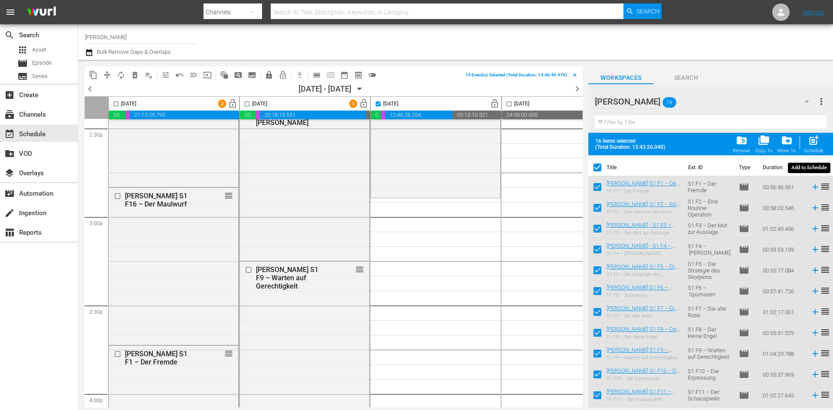
checkbox input "false"
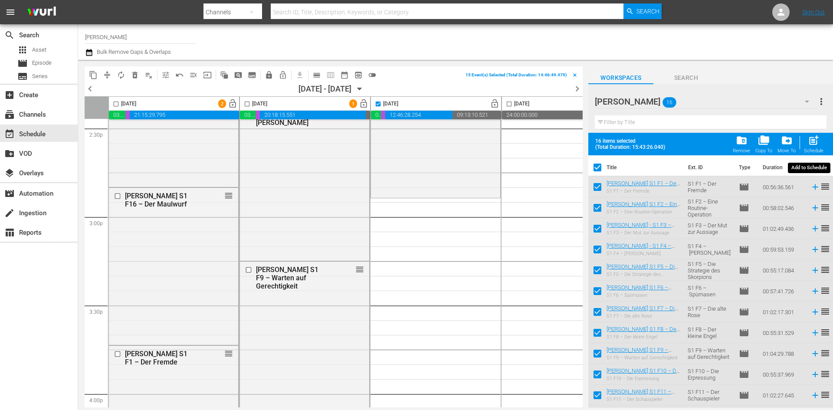
checkbox input "false"
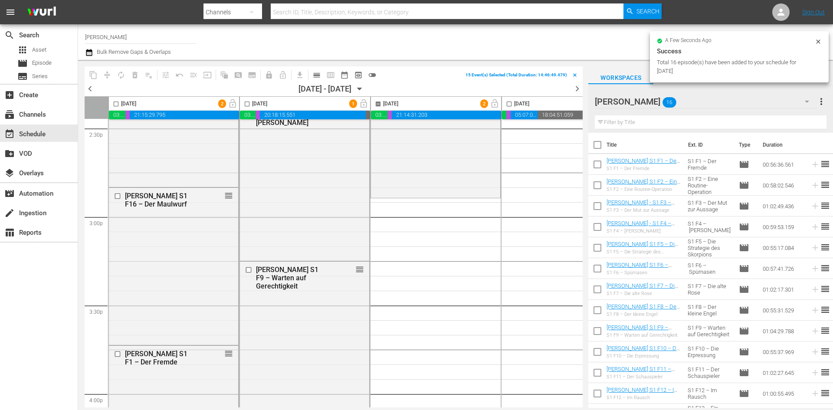
checkbox input "false"
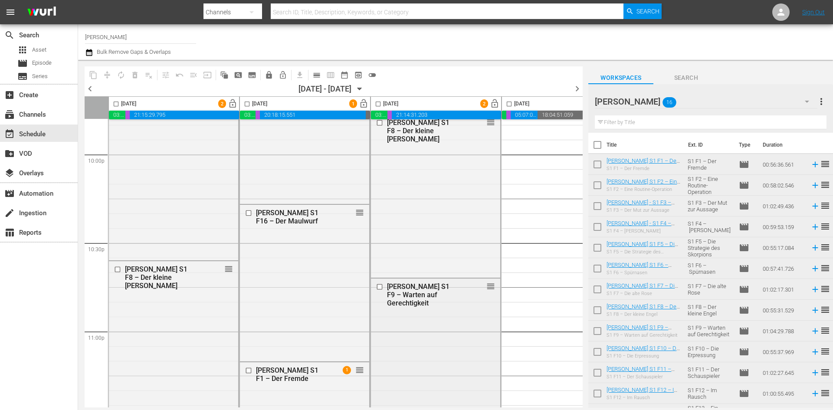
scroll to position [3968, 0]
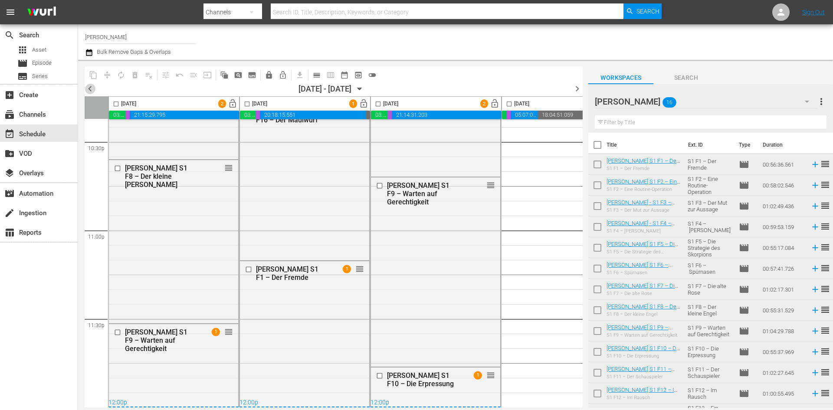
click at [89, 89] on span "chevron_left" at bounding box center [90, 88] width 11 height 11
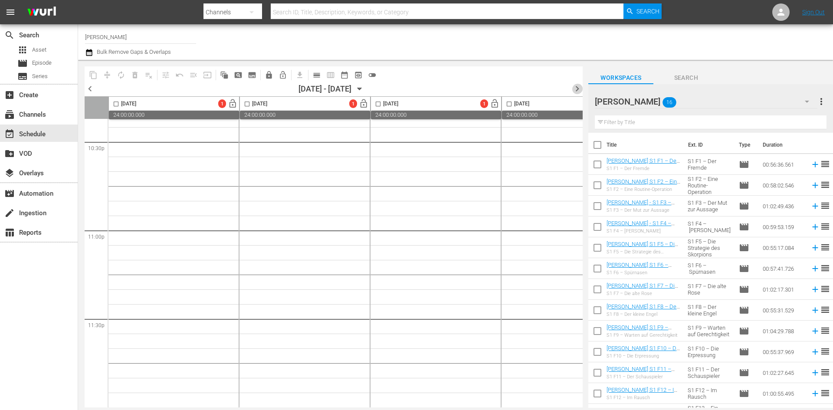
click at [579, 91] on span "chevron_right" at bounding box center [577, 88] width 11 height 11
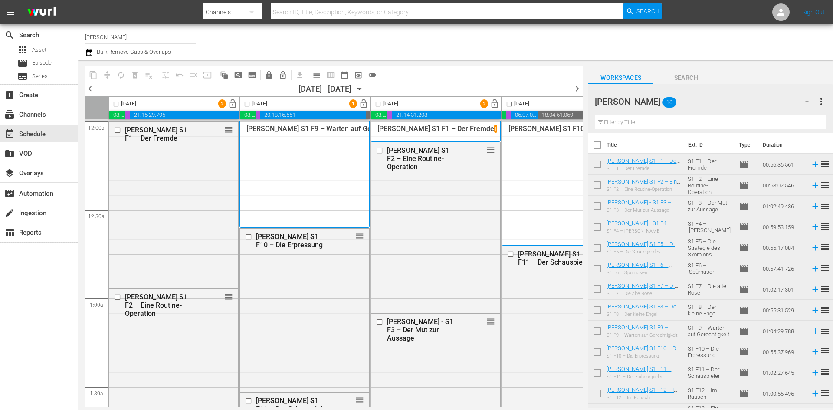
click at [91, 88] on span "chevron_left" at bounding box center [90, 88] width 11 height 11
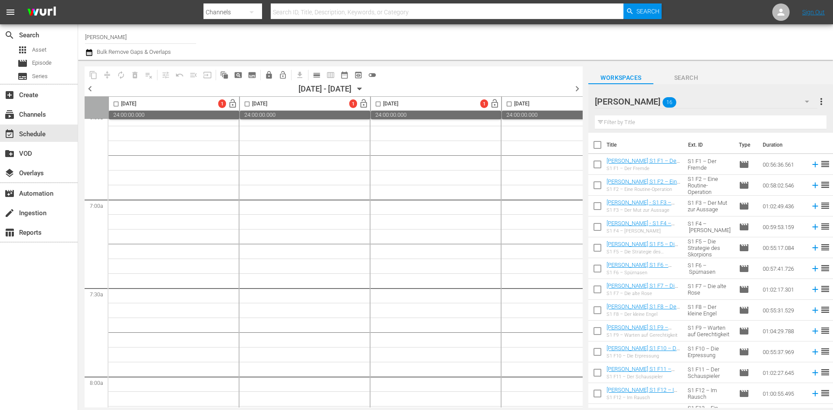
scroll to position [1259, 0]
click at [579, 87] on span "chevron_right" at bounding box center [577, 88] width 11 height 11
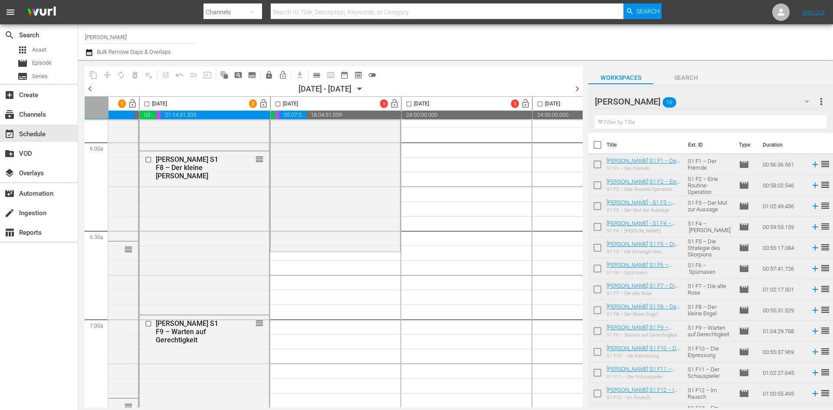
scroll to position [1042, 237]
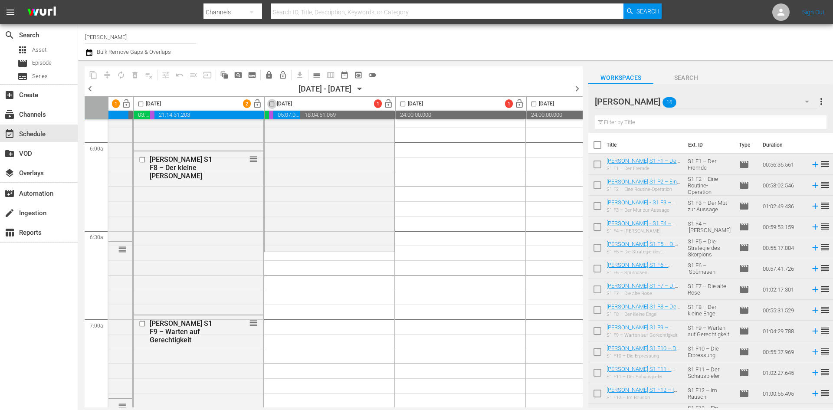
click at [272, 103] on input "checkbox" at bounding box center [272, 106] width 10 height 10
checkbox input "true"
click at [600, 141] on input "checkbox" at bounding box center [598, 147] width 18 height 18
checkbox input "true"
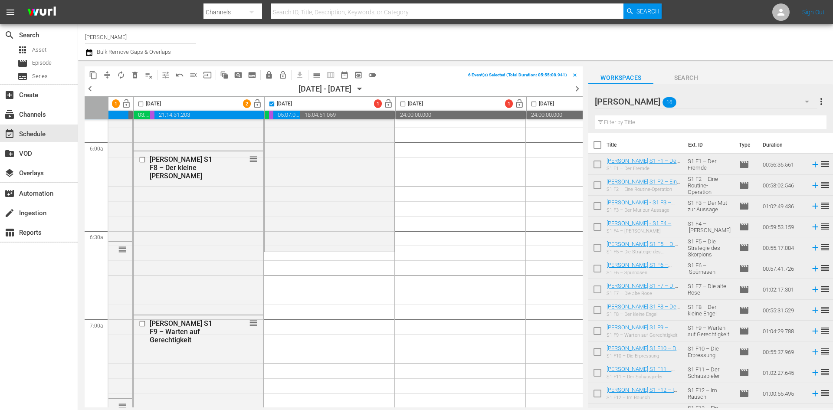
checkbox input "true"
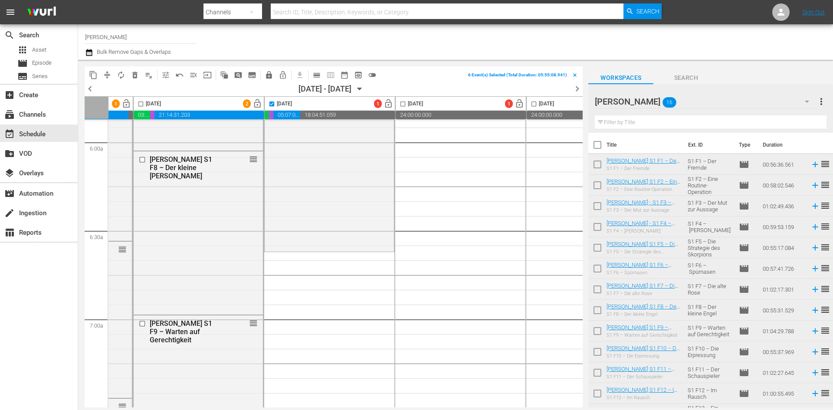
checkbox input "true"
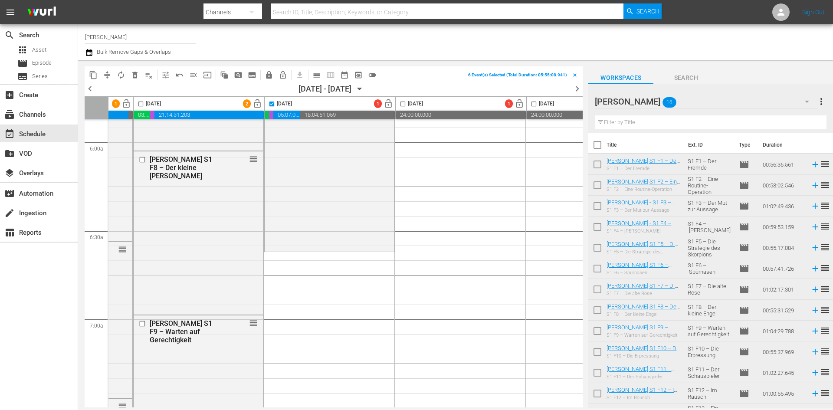
checkbox input "true"
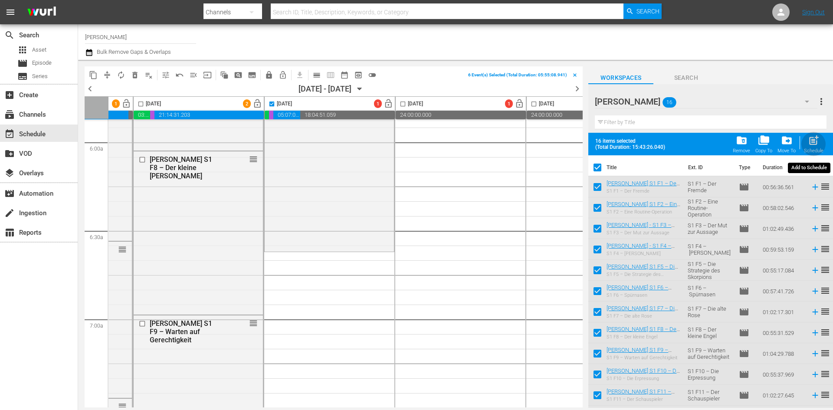
click at [817, 141] on span "post_add" at bounding box center [814, 141] width 12 height 12
checkbox input "false"
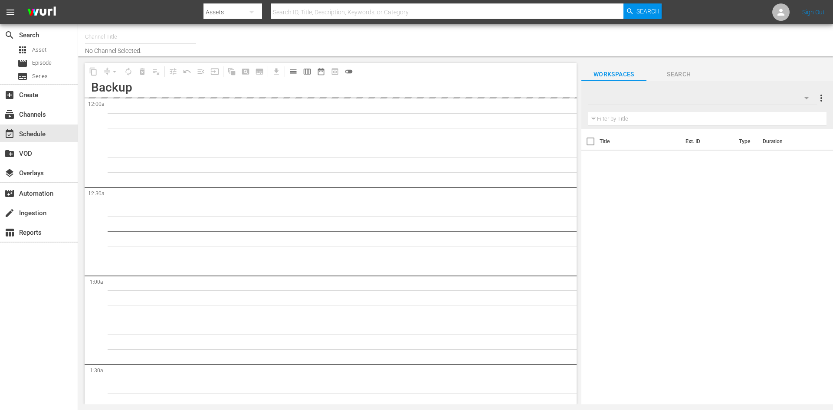
type input "Saving Hope Wurl (2127)"
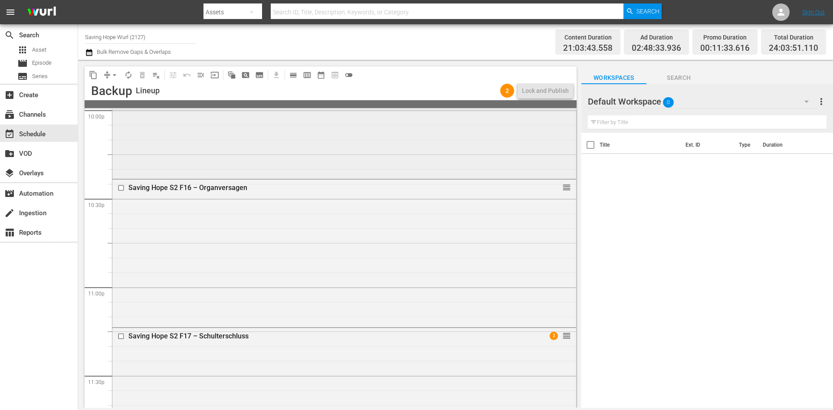
scroll to position [3963, 0]
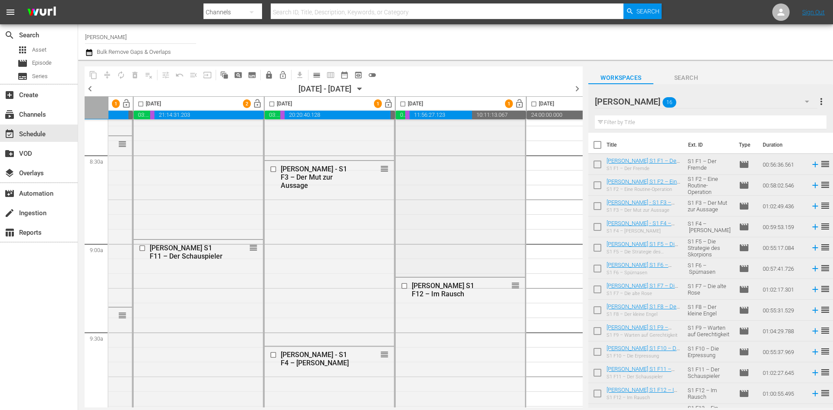
scroll to position [1494, 237]
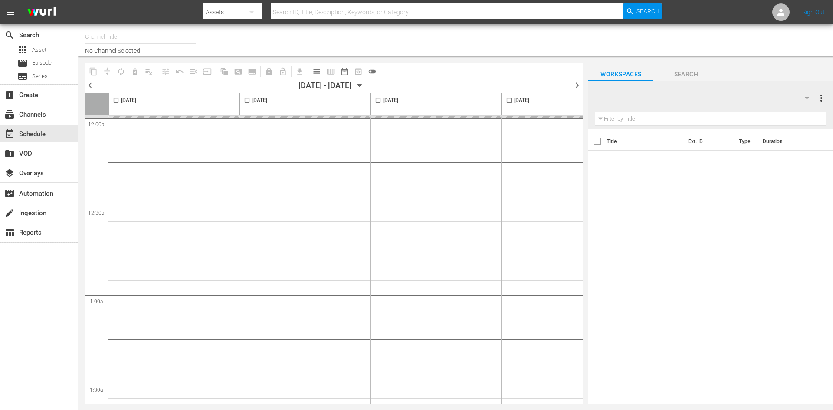
type input "Saving Hope Wurl (2127)"
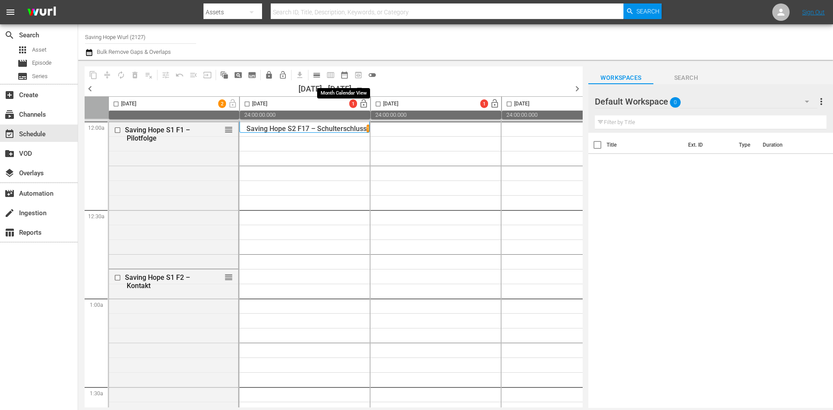
click at [341, 76] on span "date_range_outlined" at bounding box center [344, 75] width 9 height 9
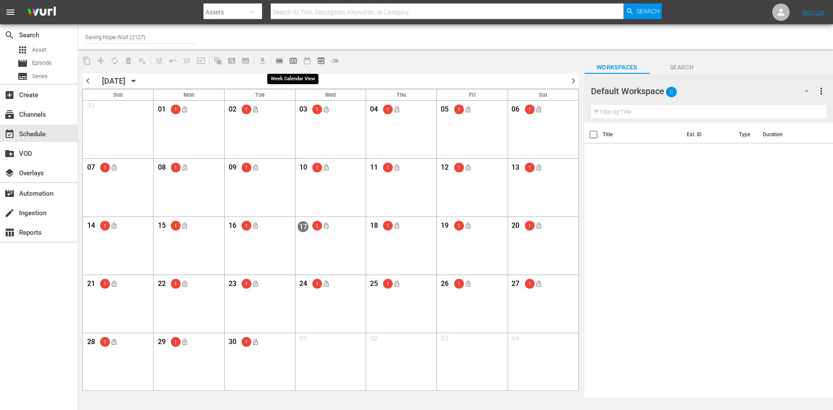
click at [295, 59] on span "calendar_view_week_outlined" at bounding box center [293, 60] width 9 height 9
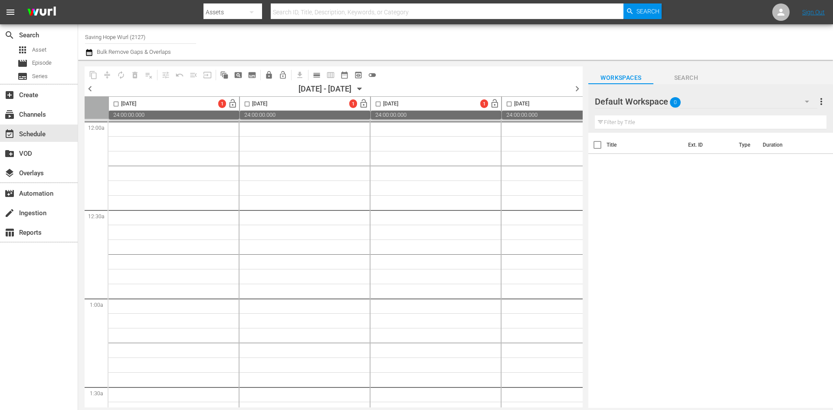
click at [603, 100] on div at bounding box center [626, 102] width 63 height 22
click at [639, 102] on div at bounding box center [626, 102] width 63 height 22
click at [686, 102] on div "Default Workspace 0" at bounding box center [706, 101] width 222 height 24
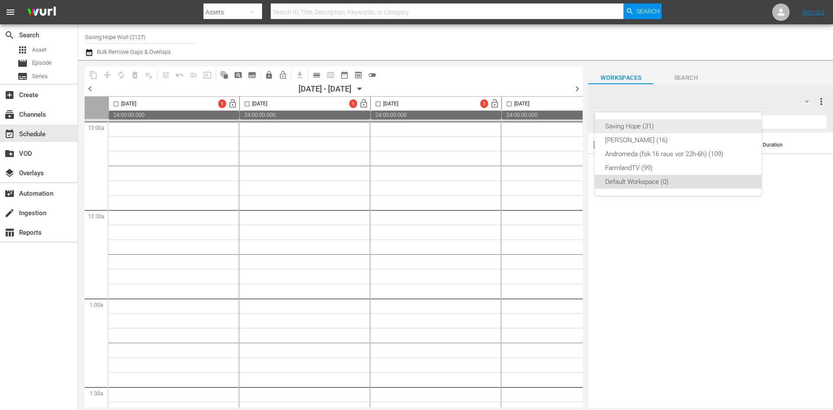
click at [656, 127] on div "Saving Hope (31)" at bounding box center [679, 126] width 146 height 14
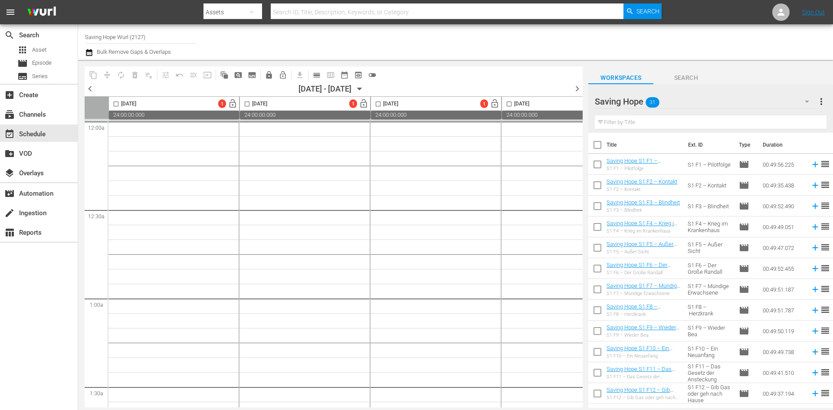
click at [365, 90] on icon "button" at bounding box center [360, 89] width 10 height 10
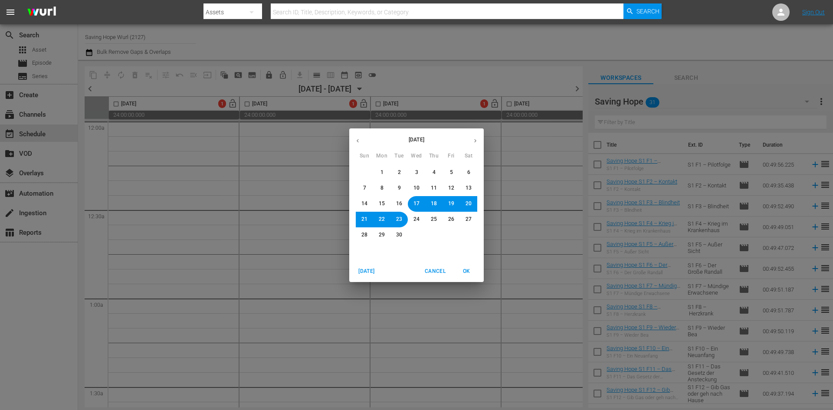
click at [399, 203] on span "16" at bounding box center [399, 203] width 6 height 7
click at [421, 203] on button "17" at bounding box center [417, 204] width 16 height 16
click at [433, 204] on span "18" at bounding box center [434, 203] width 6 height 7
click at [449, 202] on span "19" at bounding box center [451, 203] width 6 height 7
click at [467, 271] on span "OK" at bounding box center [466, 271] width 21 height 9
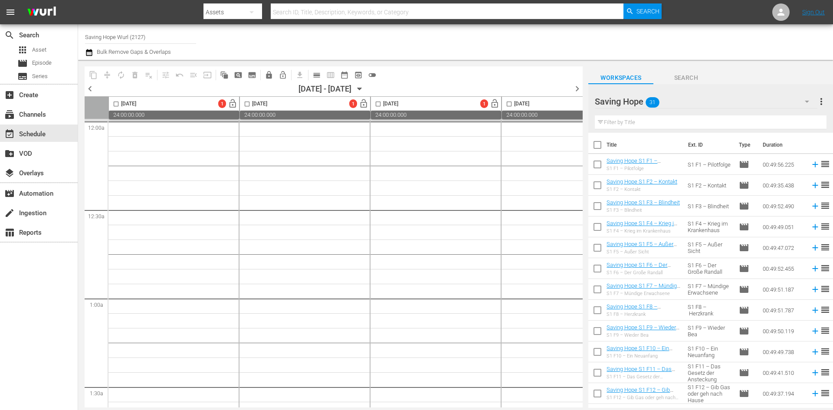
click at [593, 143] on input "checkbox" at bounding box center [598, 147] width 18 height 18
checkbox input "true"
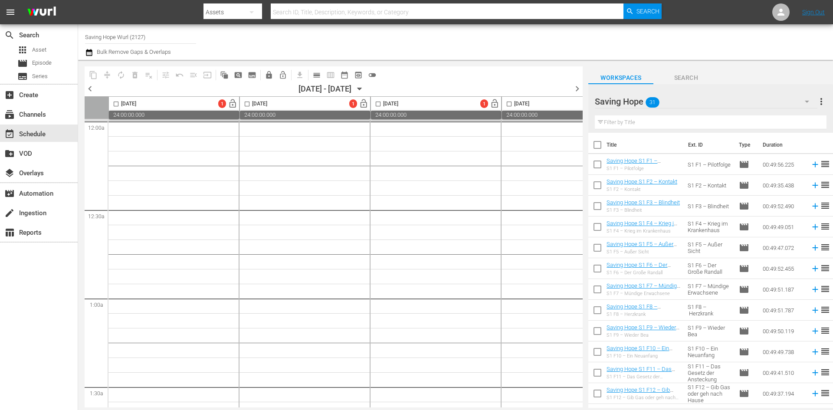
checkbox input "true"
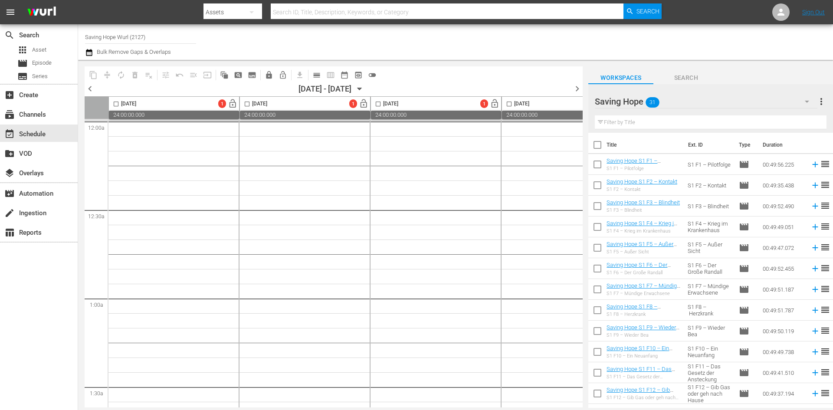
checkbox input "true"
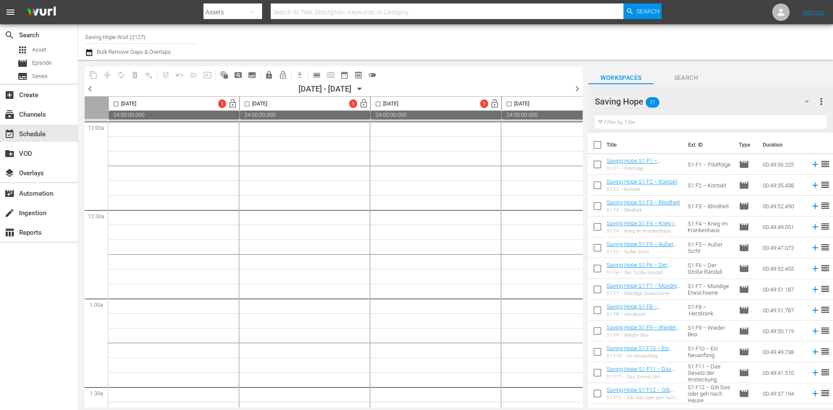
checkbox input "true"
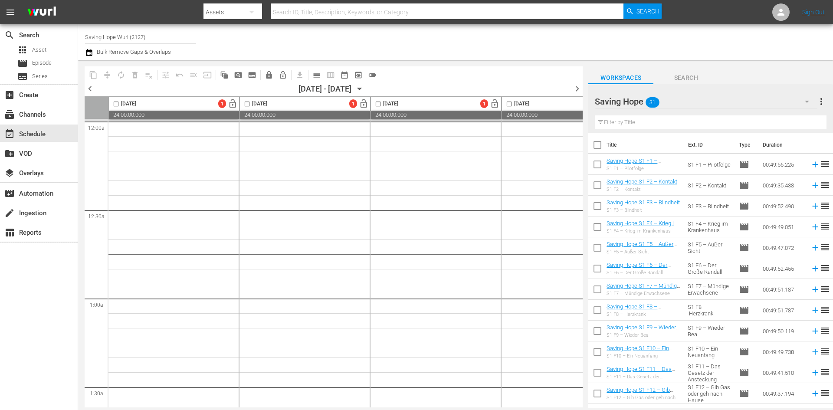
checkbox input "true"
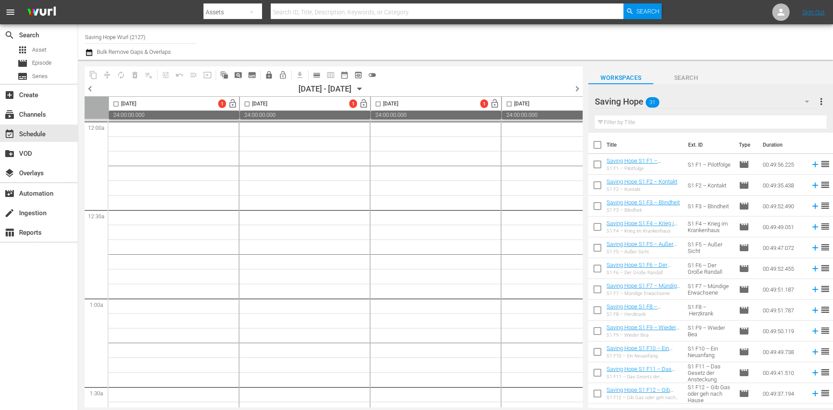
checkbox input "true"
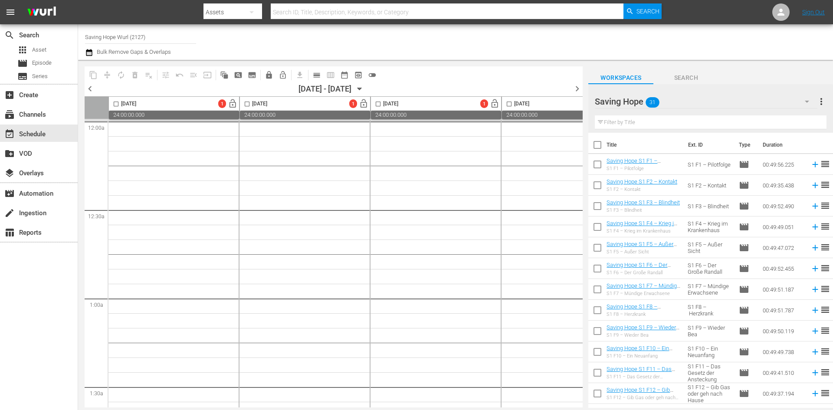
checkbox input "true"
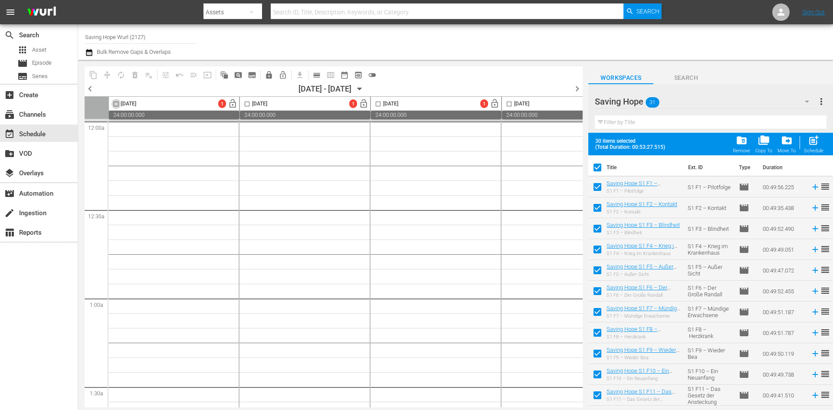
click at [115, 104] on input "checkbox" at bounding box center [116, 106] width 10 height 10
checkbox input "true"
click at [815, 142] on span "post_add" at bounding box center [814, 141] width 12 height 12
checkbox input "false"
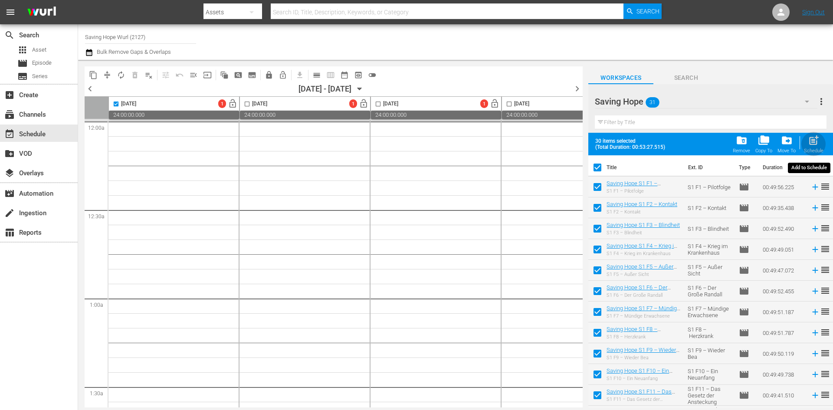
checkbox input "false"
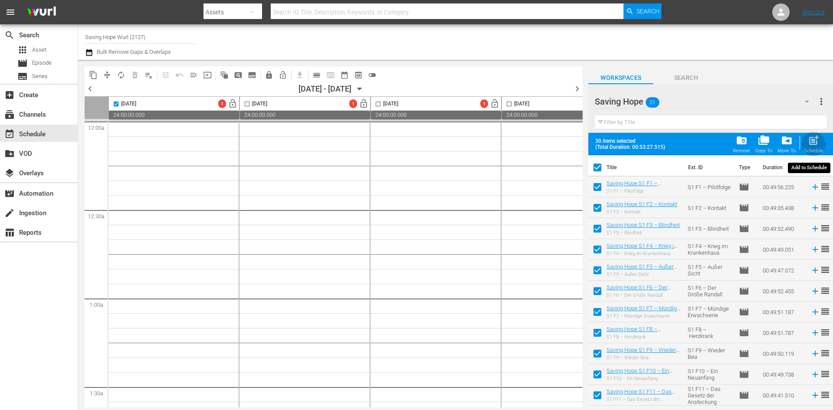
checkbox input "false"
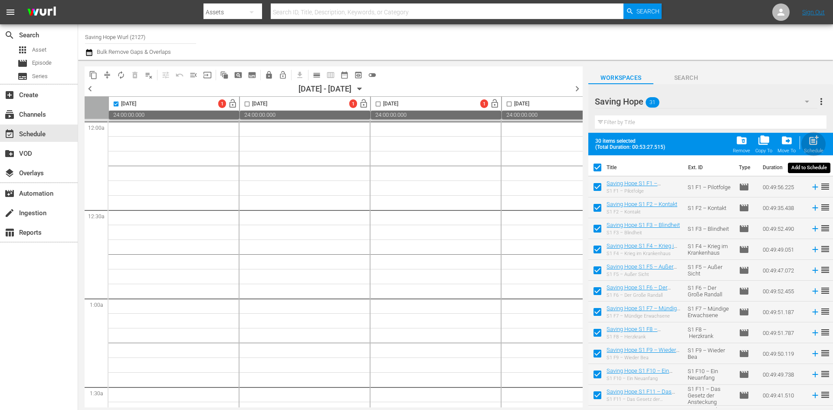
checkbox input "false"
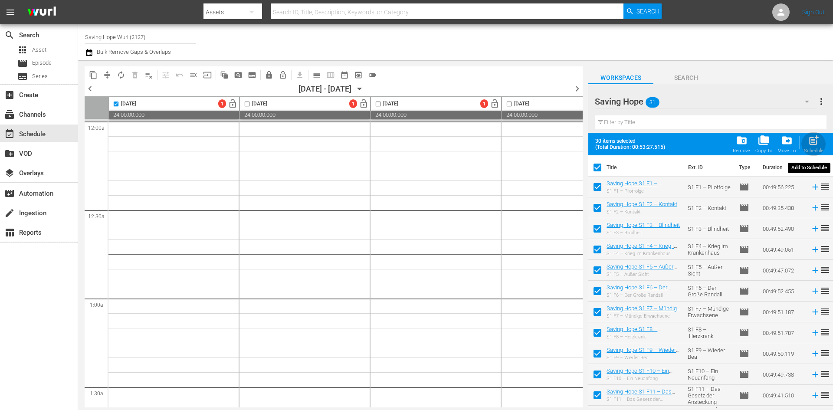
checkbox input "false"
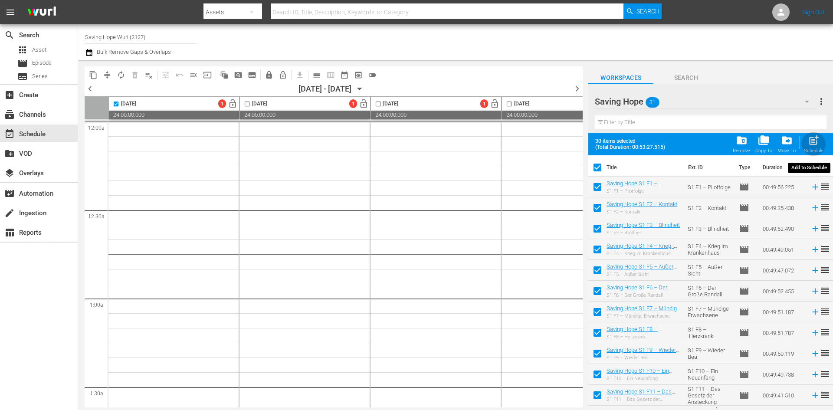
checkbox input "false"
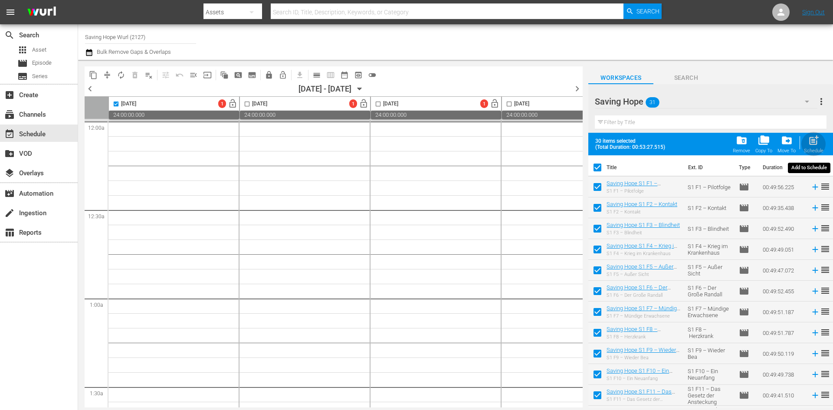
checkbox input "false"
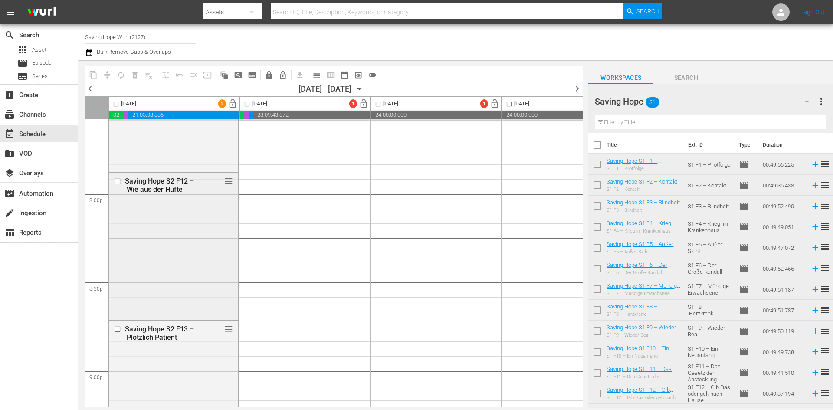
scroll to position [3690, 0]
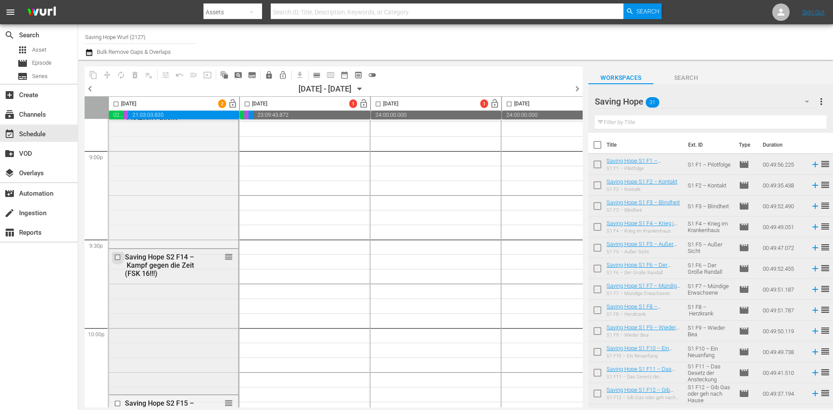
click at [116, 258] on input "checkbox" at bounding box center [118, 257] width 9 height 7
click at [134, 78] on span "delete_forever_outlined" at bounding box center [135, 75] width 9 height 9
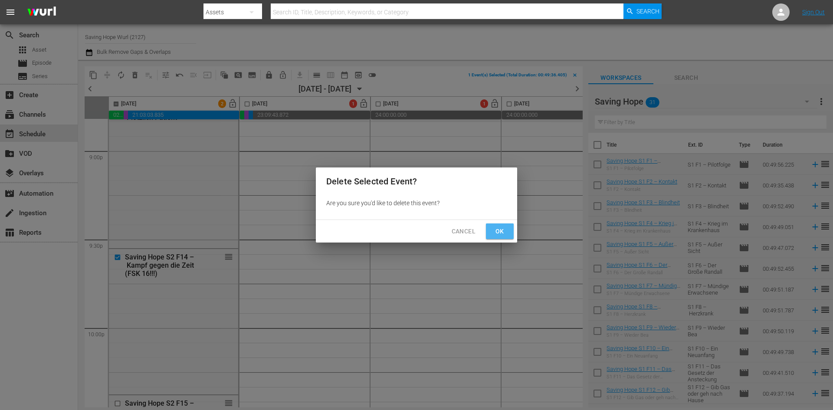
click at [500, 233] on span "Ok" at bounding box center [500, 231] width 14 height 11
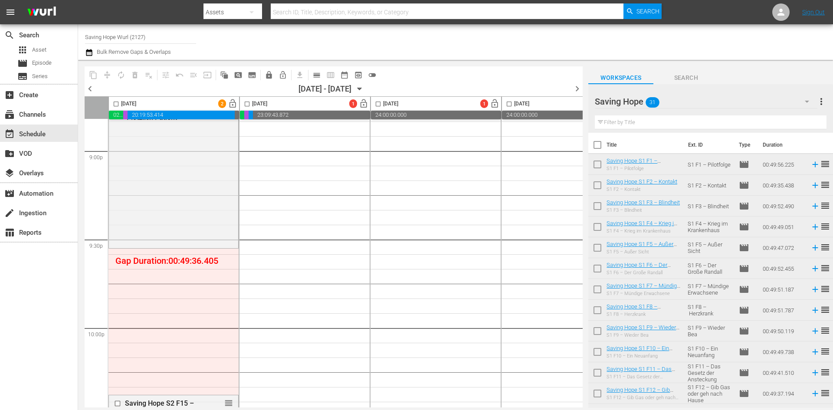
click at [205, 99] on div "[DATE] 2 lock_open" at bounding box center [174, 104] width 130 height 14
click at [136, 106] on div "[DATE]" at bounding box center [122, 104] width 27 height 10
click at [117, 102] on input "checkbox" at bounding box center [116, 106] width 10 height 10
click at [107, 78] on span "compress" at bounding box center [107, 75] width 9 height 9
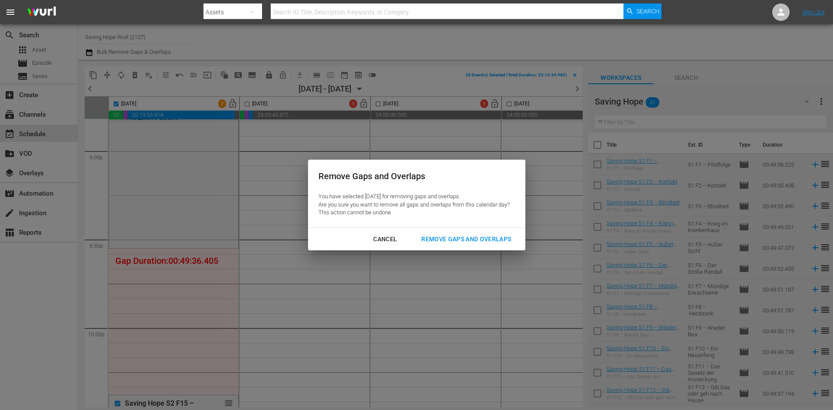
click at [449, 232] on button "Remove Gaps and Overlaps" at bounding box center [466, 239] width 111 height 16
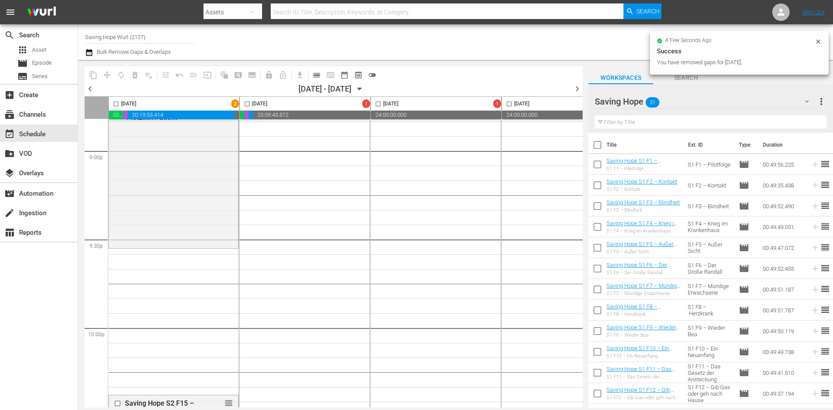
checkbox input "false"
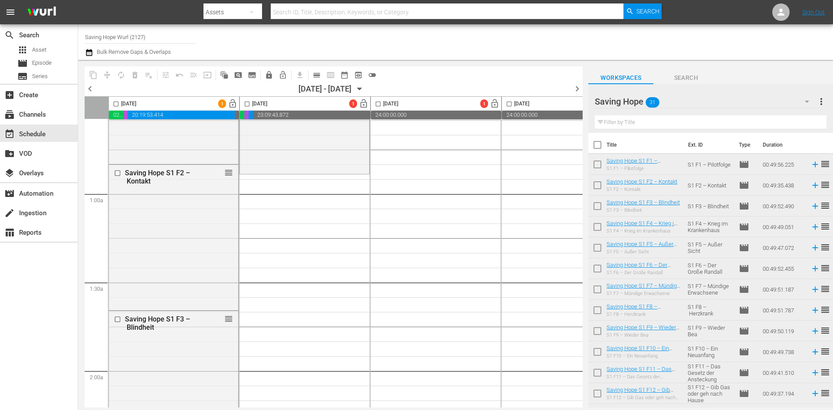
scroll to position [0, 0]
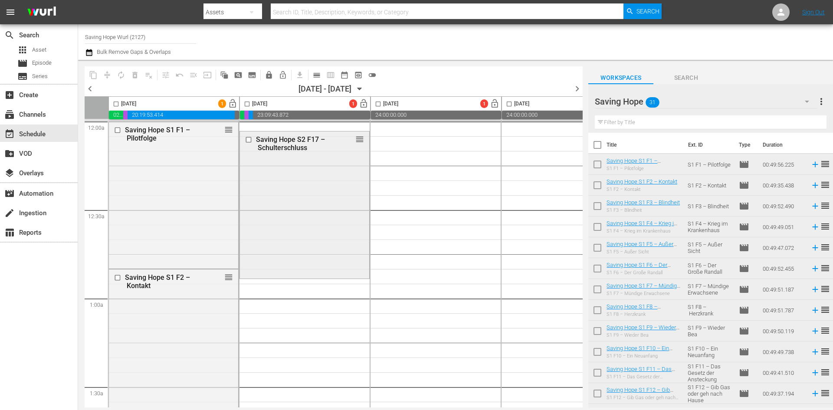
click at [248, 138] on input "checkbox" at bounding box center [249, 139] width 9 height 7
click at [132, 75] on span "delete_forever_outlined" at bounding box center [135, 75] width 9 height 9
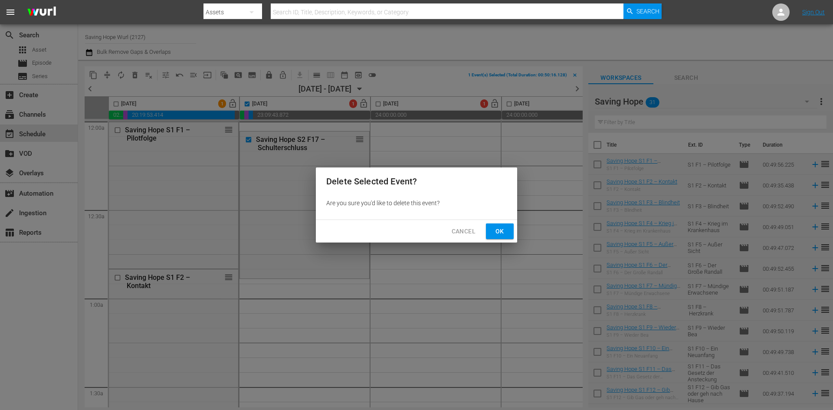
click at [498, 235] on span "Ok" at bounding box center [500, 231] width 14 height 11
checkbox input "false"
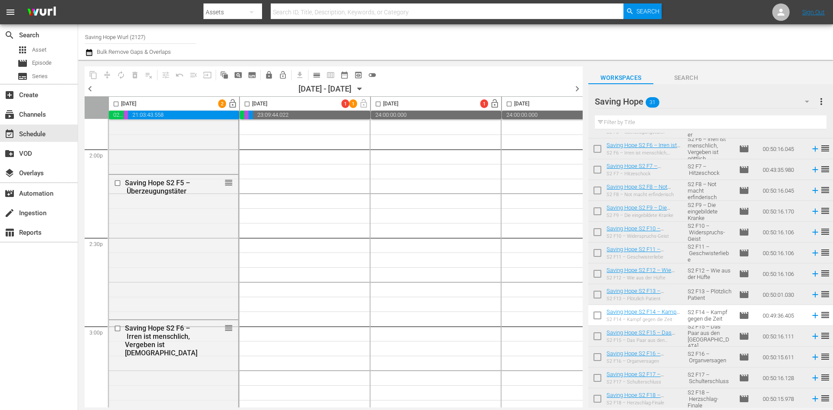
scroll to position [2535, 0]
